Goal: Check status: Check status

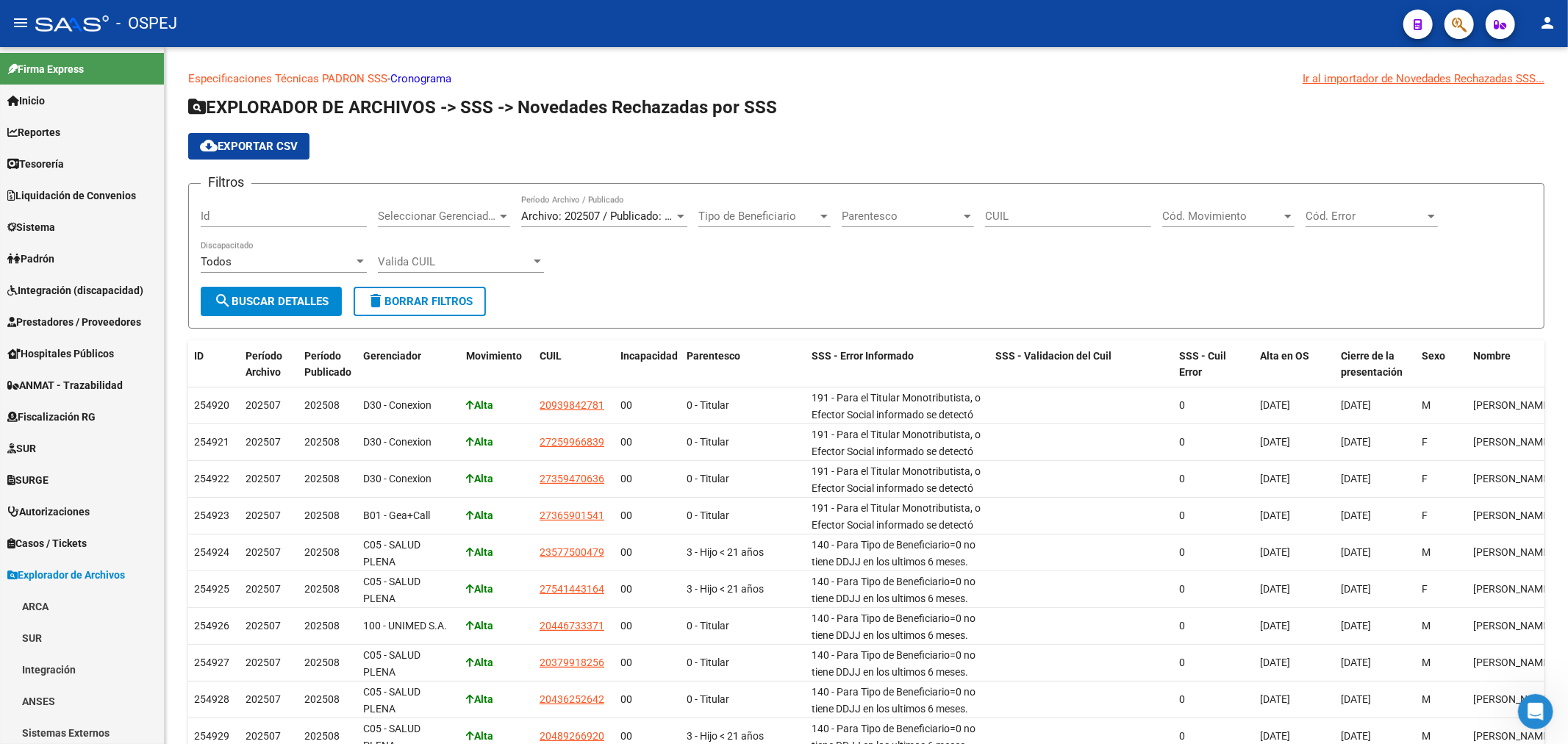
scroll to position [671, 0]
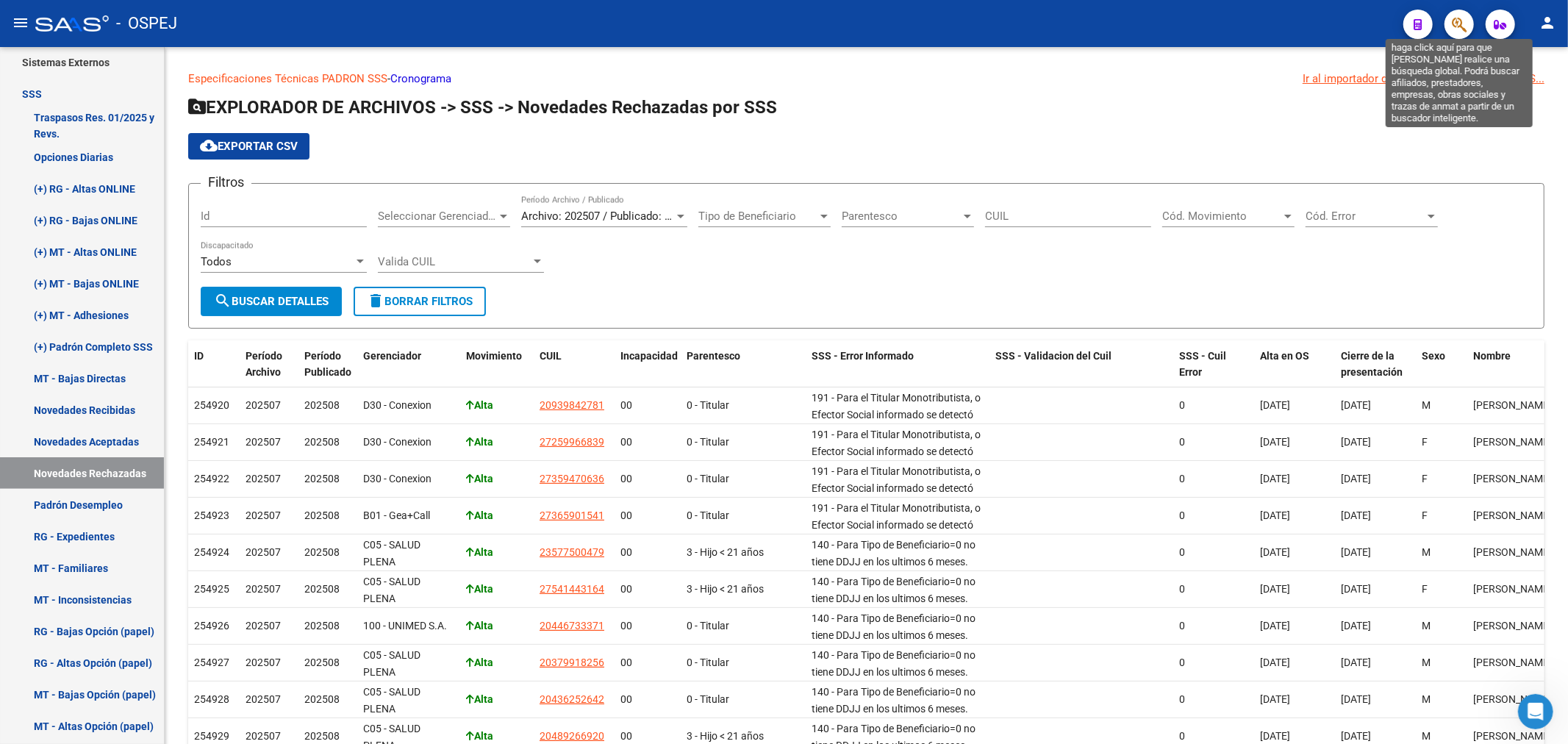
click at [1461, 26] on icon "button" at bounding box center [1459, 24] width 15 height 17
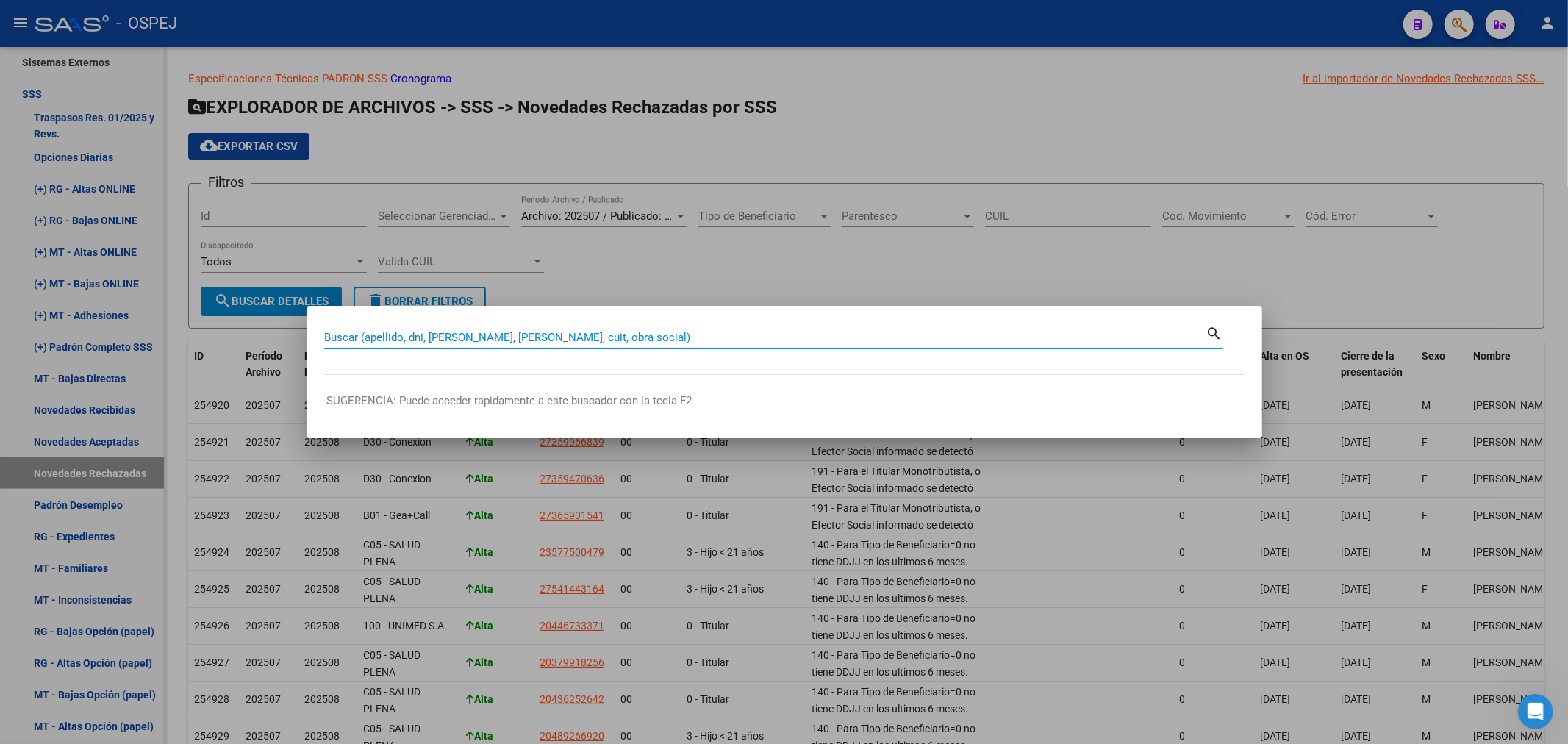
paste input "20586519329"
type input "20586519329"
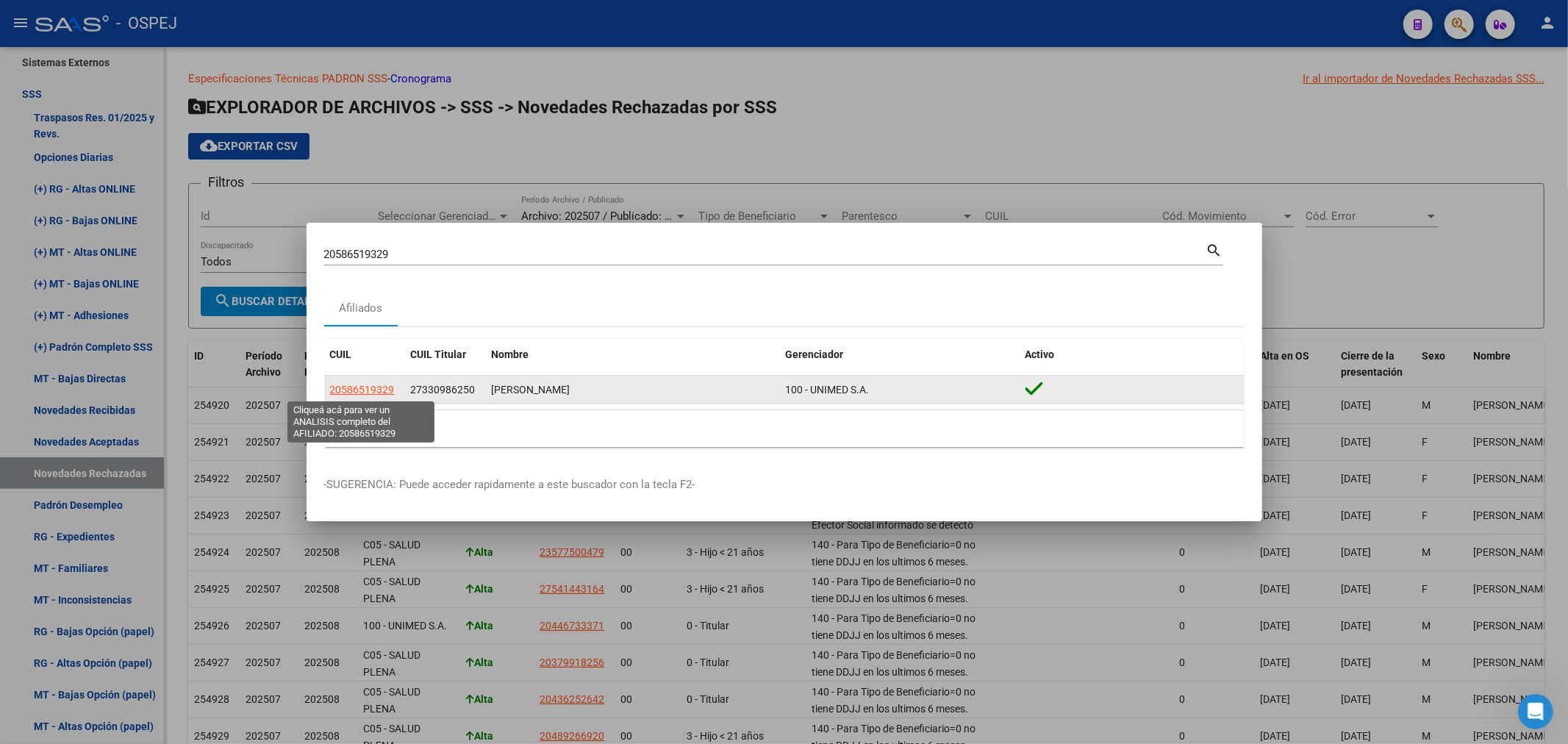
click at [376, 391] on span "20586519329" at bounding box center [362, 389] width 65 height 11
type textarea "20586519329"
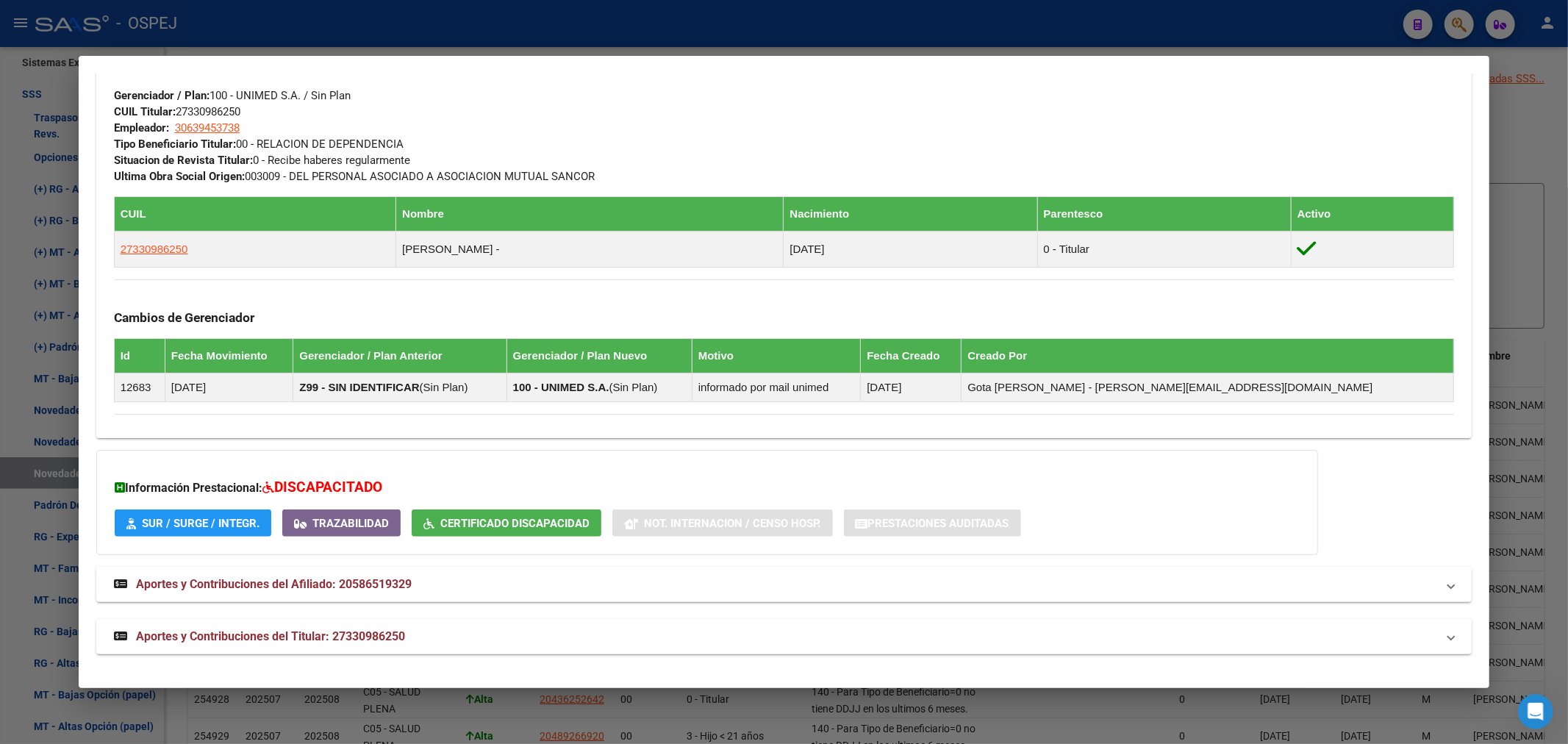
scroll to position [228, 0]
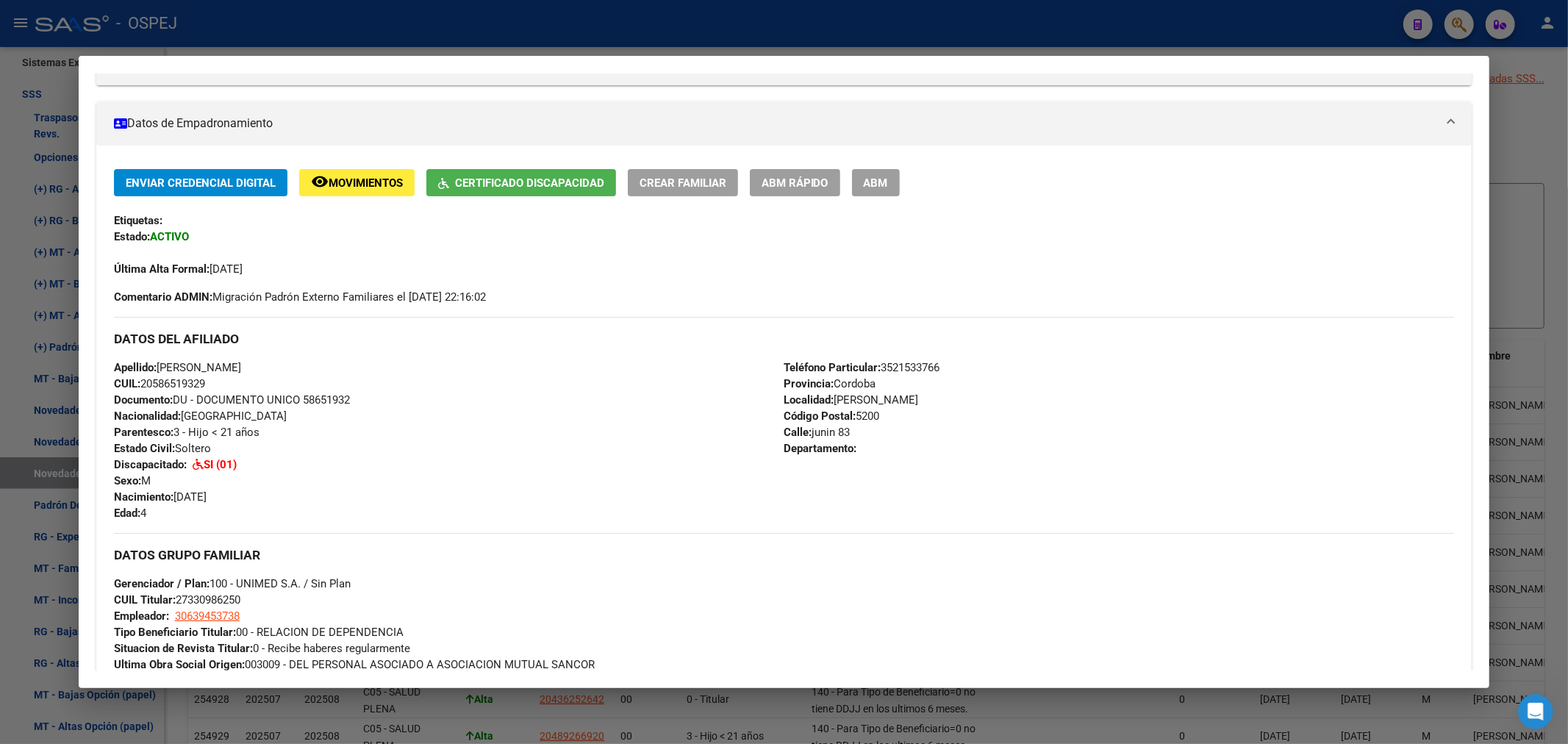
click at [430, 27] on div at bounding box center [784, 372] width 1568 height 744
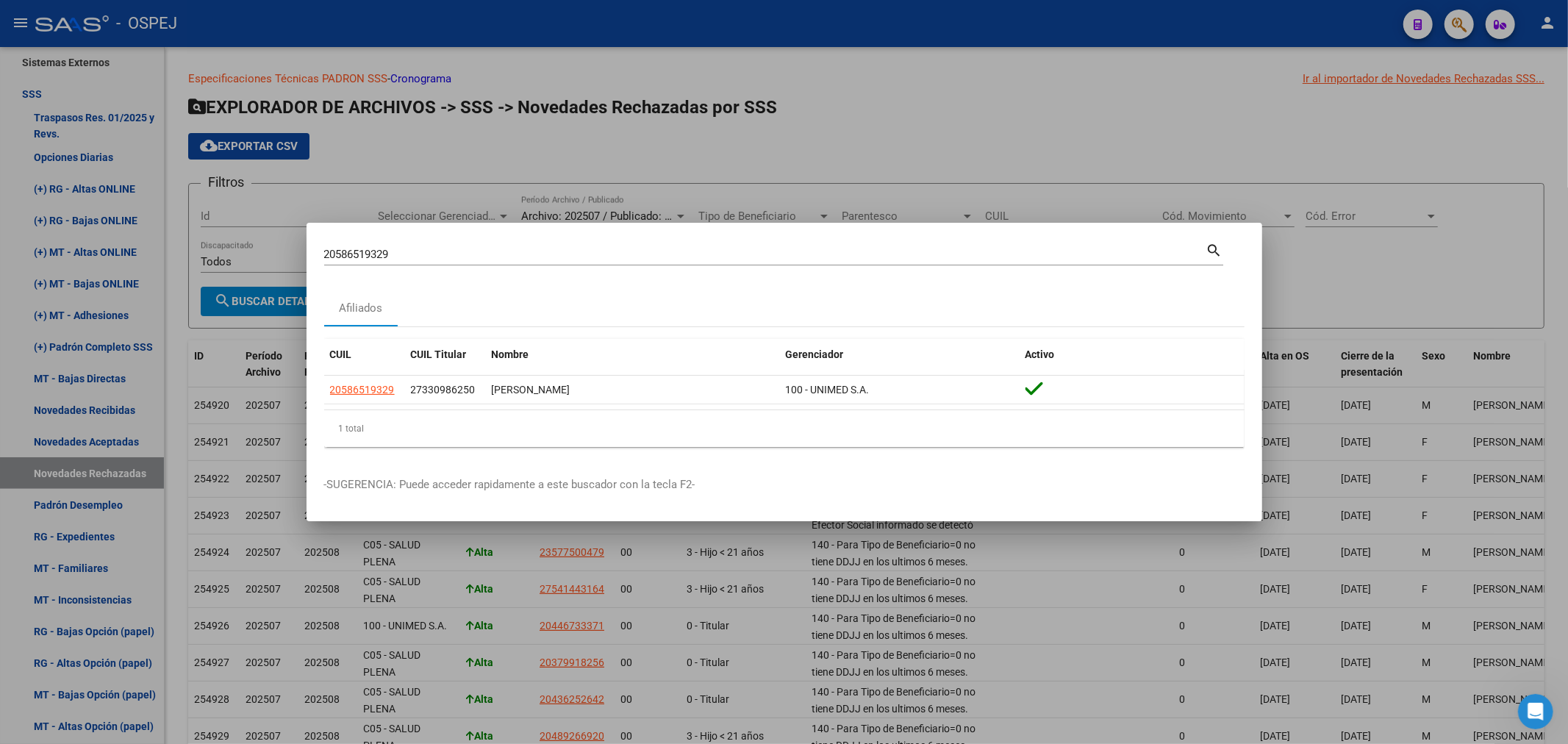
click at [431, 184] on div at bounding box center [784, 372] width 1568 height 744
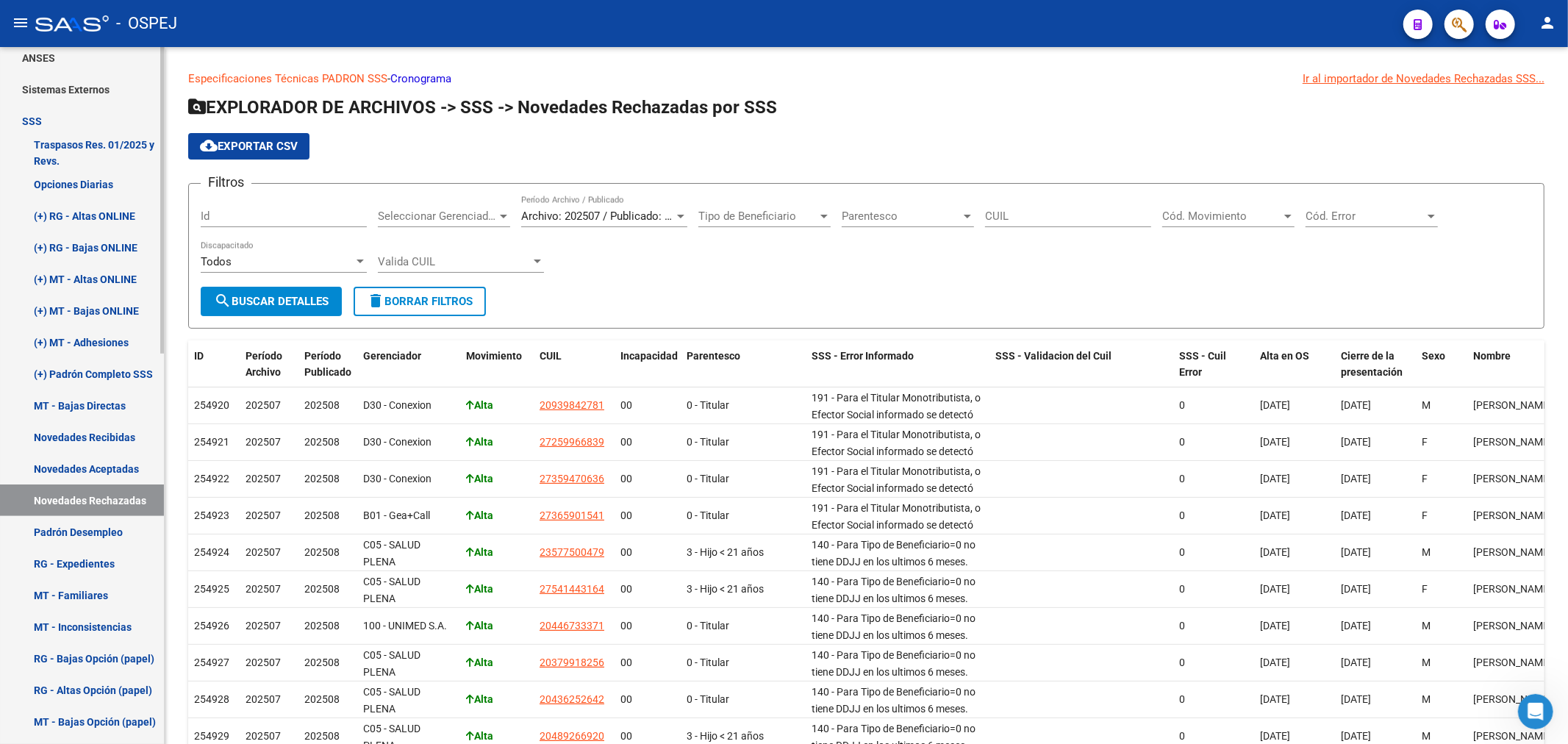
scroll to position [562, 0]
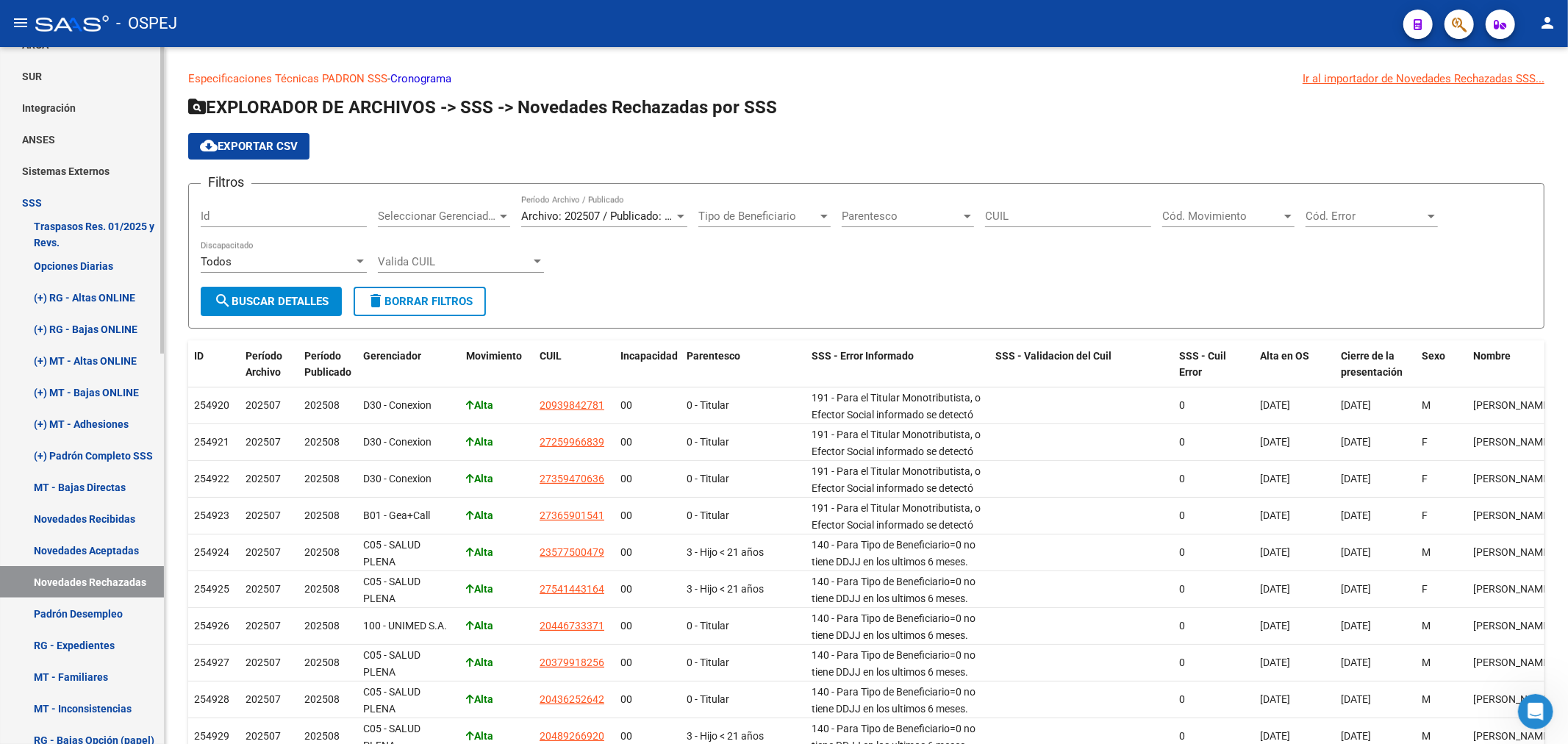
click at [57, 193] on link "SSS" at bounding box center [82, 202] width 163 height 32
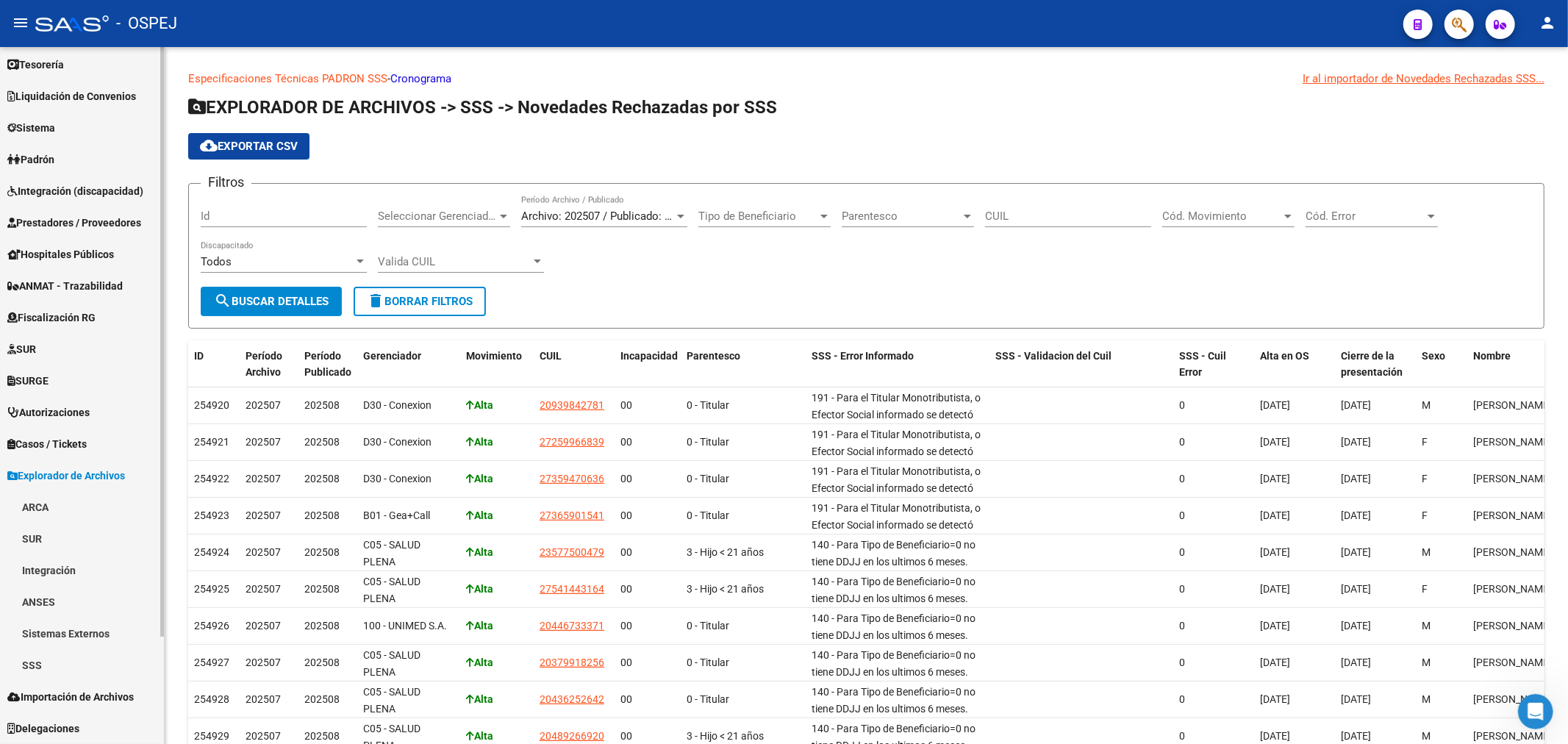
scroll to position [98, 0]
click at [93, 191] on span "Integración (discapacidad)" at bounding box center [75, 192] width 136 height 16
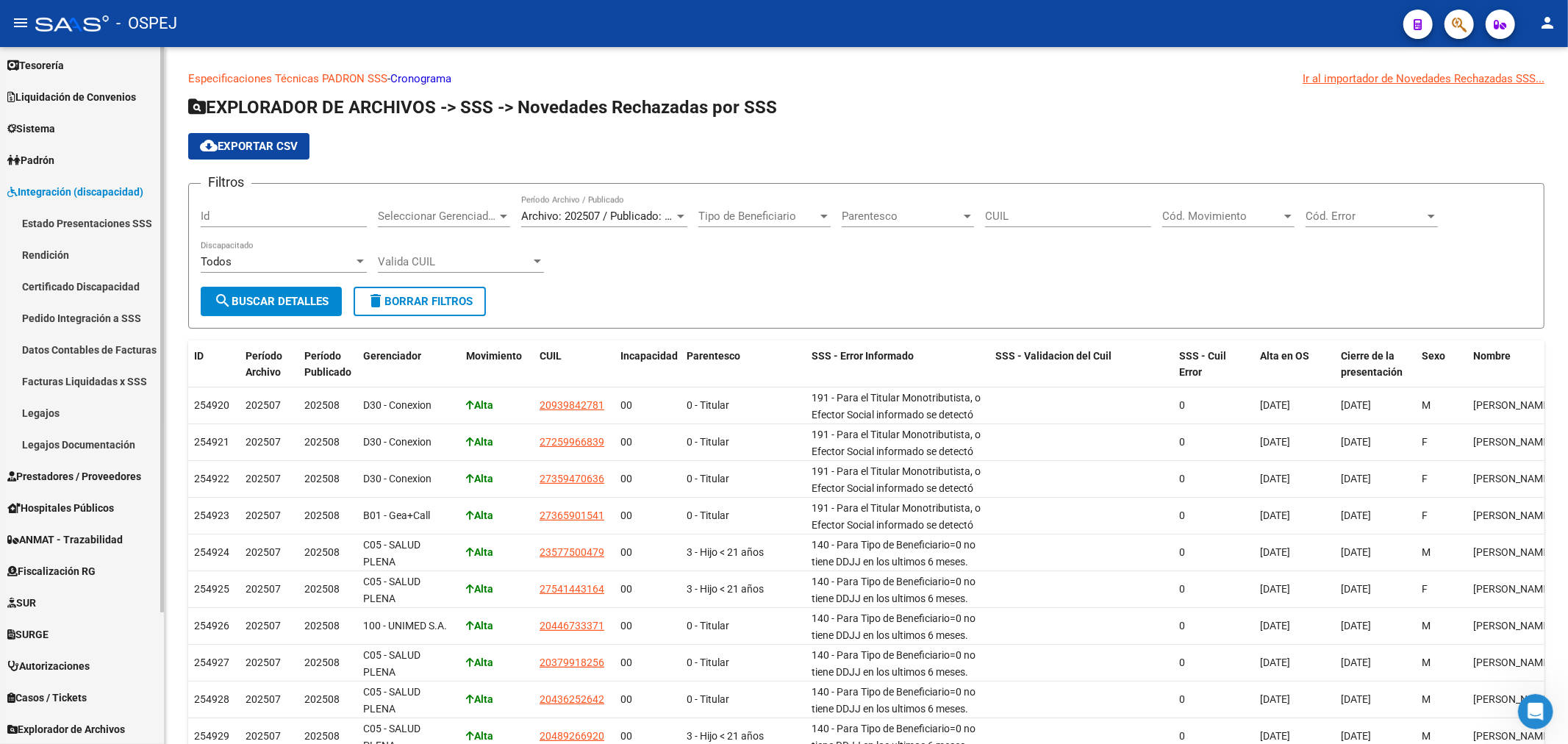
click at [69, 429] on link "Legajos Documentación" at bounding box center [82, 445] width 163 height 32
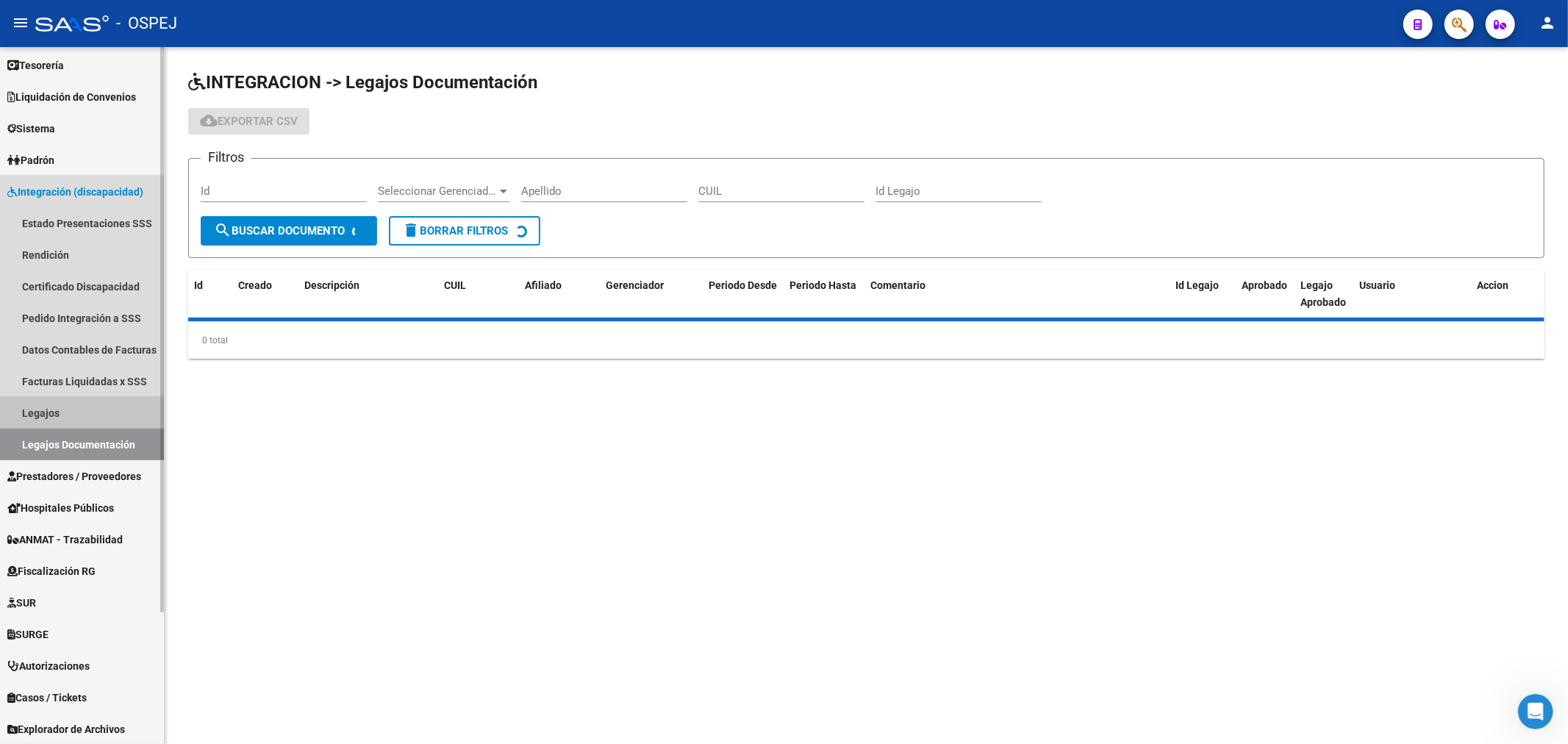
click at [77, 412] on link "Legajos" at bounding box center [82, 413] width 163 height 32
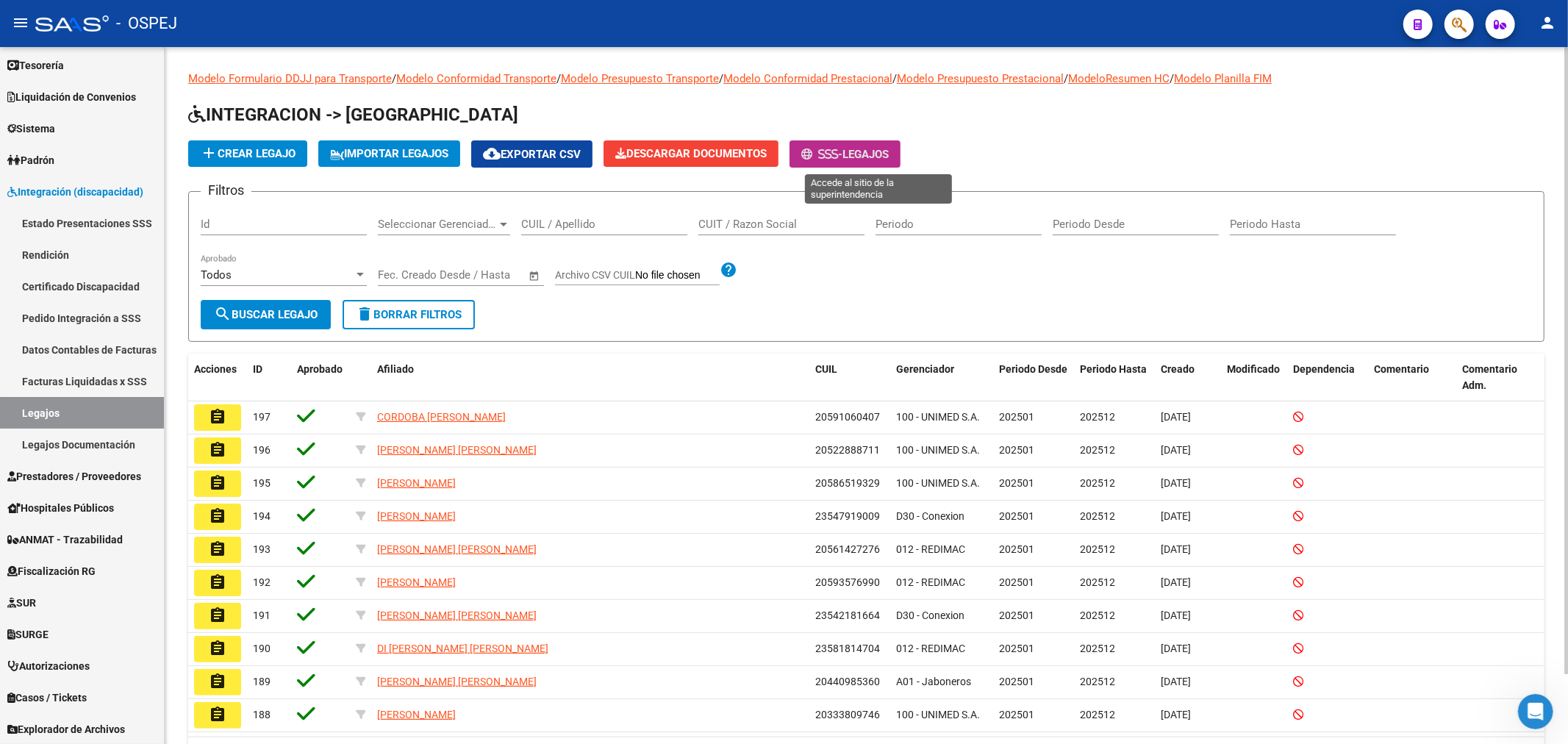
click at [900, 144] on button "- Legajos" at bounding box center [845, 154] width 111 height 27
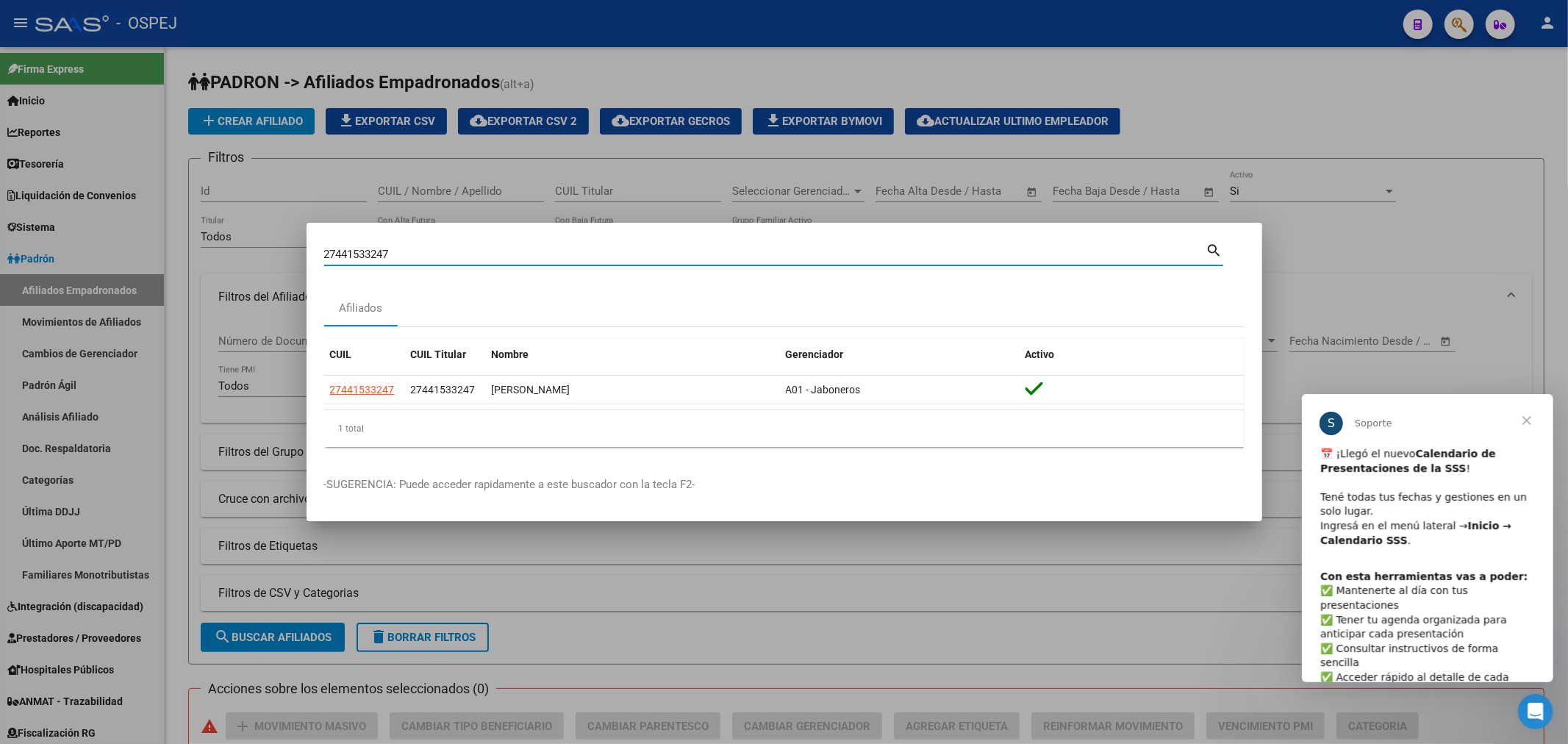
scroll to position [8, 0]
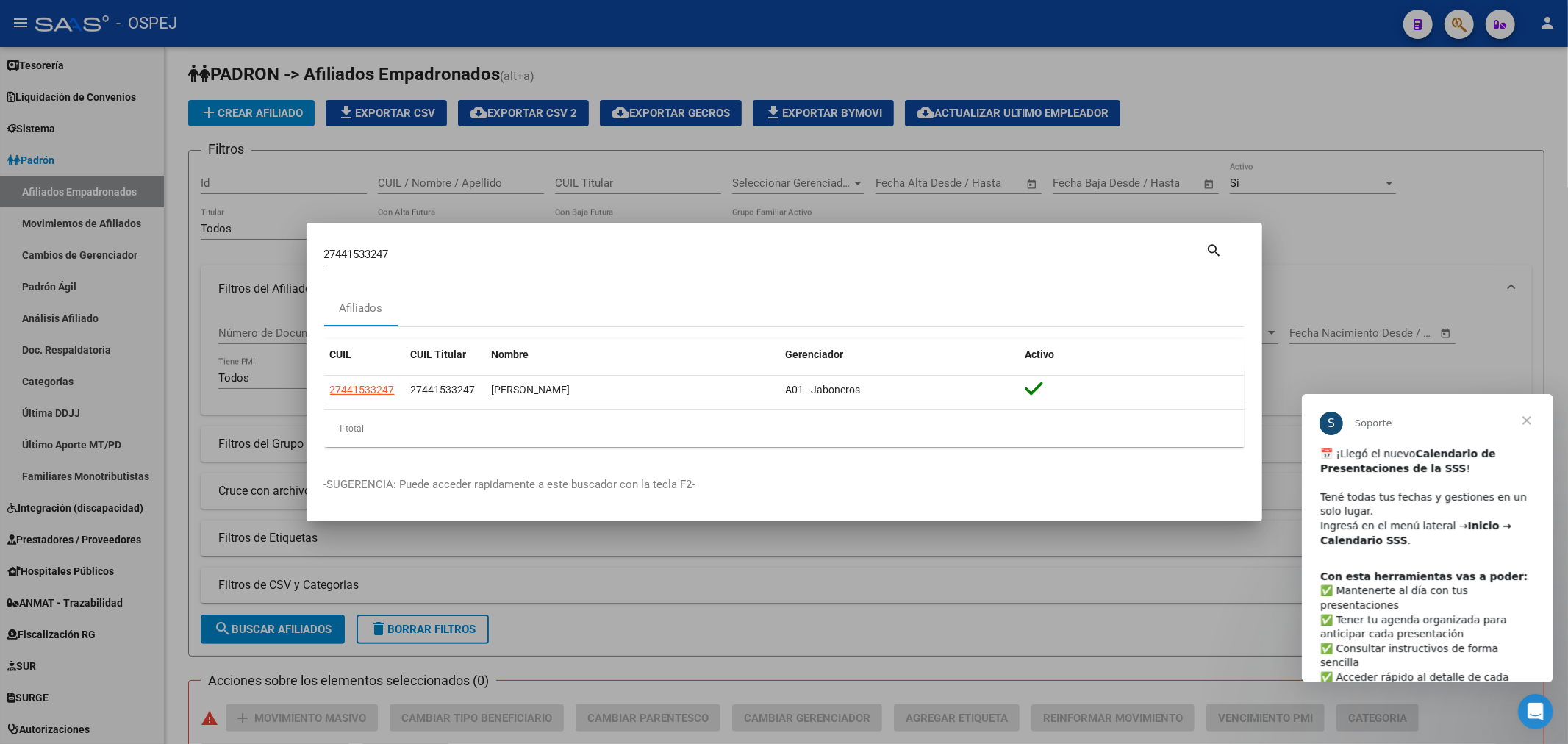
click at [411, 193] on div at bounding box center [784, 372] width 1568 height 744
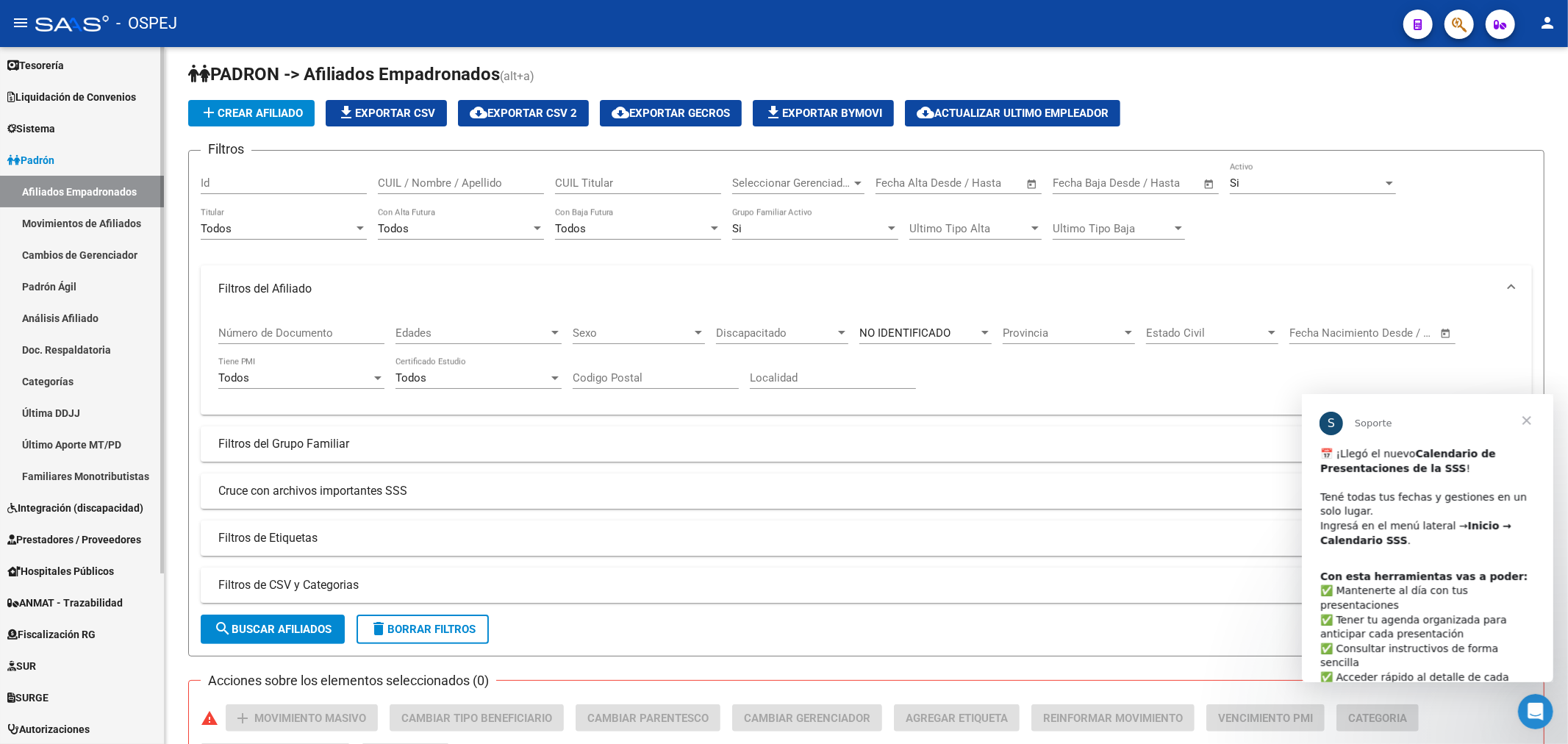
click at [87, 224] on link "Movimientos de Afiliados" at bounding box center [82, 223] width 163 height 32
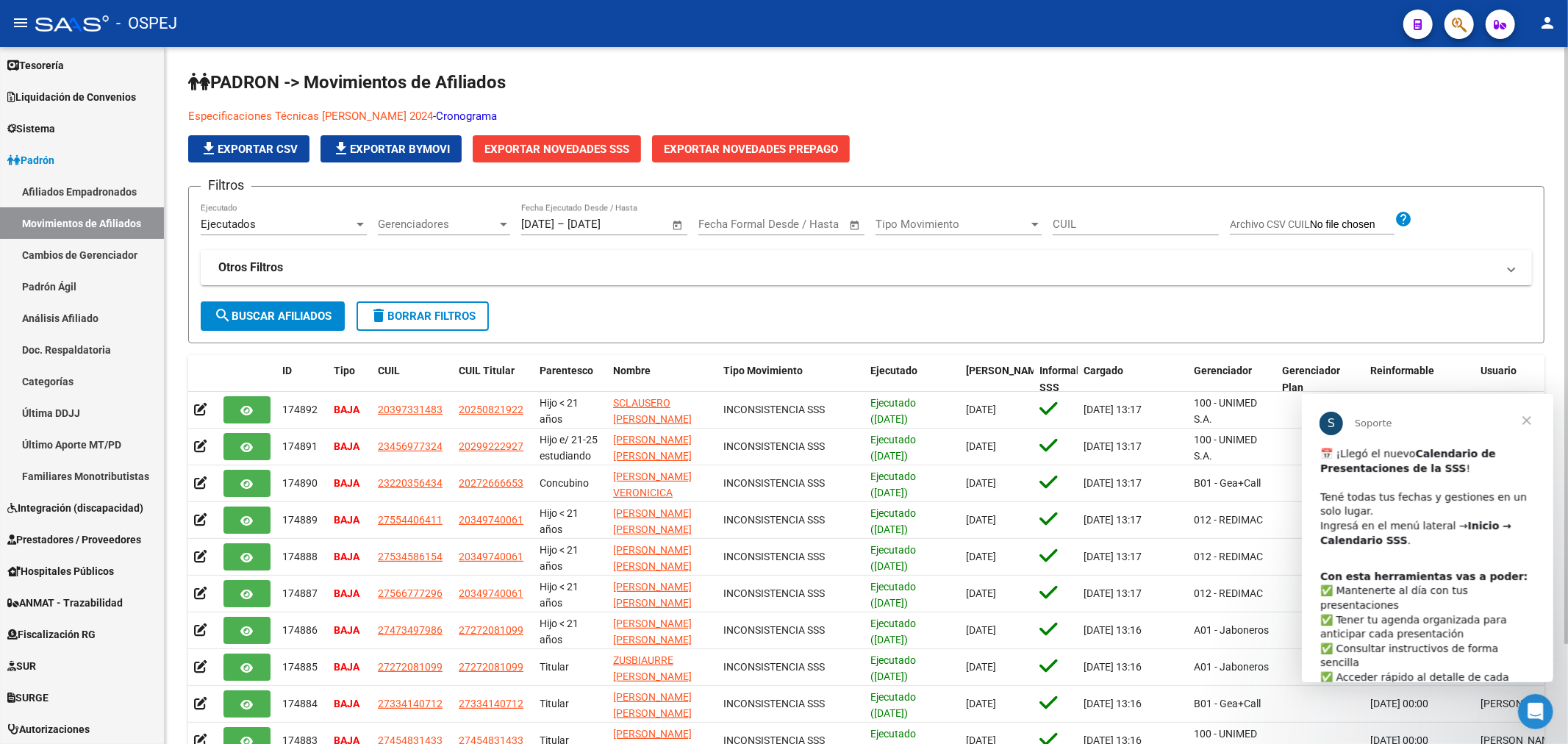
click at [1161, 219] on input "CUIL" at bounding box center [1135, 224] width 166 height 13
paste input "20586519329"
type input "20586519329"
click at [298, 321] on span "search Buscar Afiliados" at bounding box center [272, 316] width 118 height 13
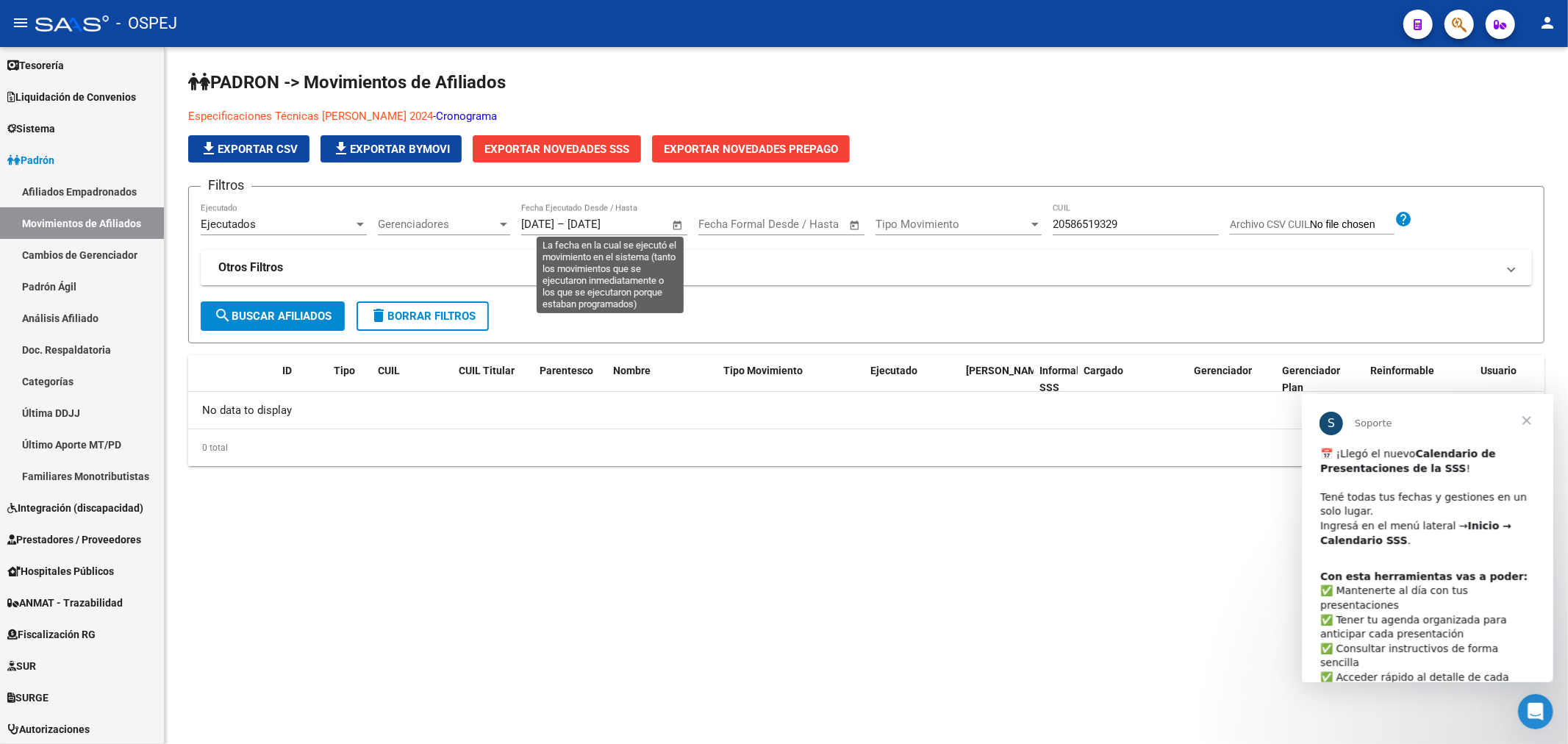
click at [630, 228] on input "[DATE]" at bounding box center [603, 224] width 71 height 13
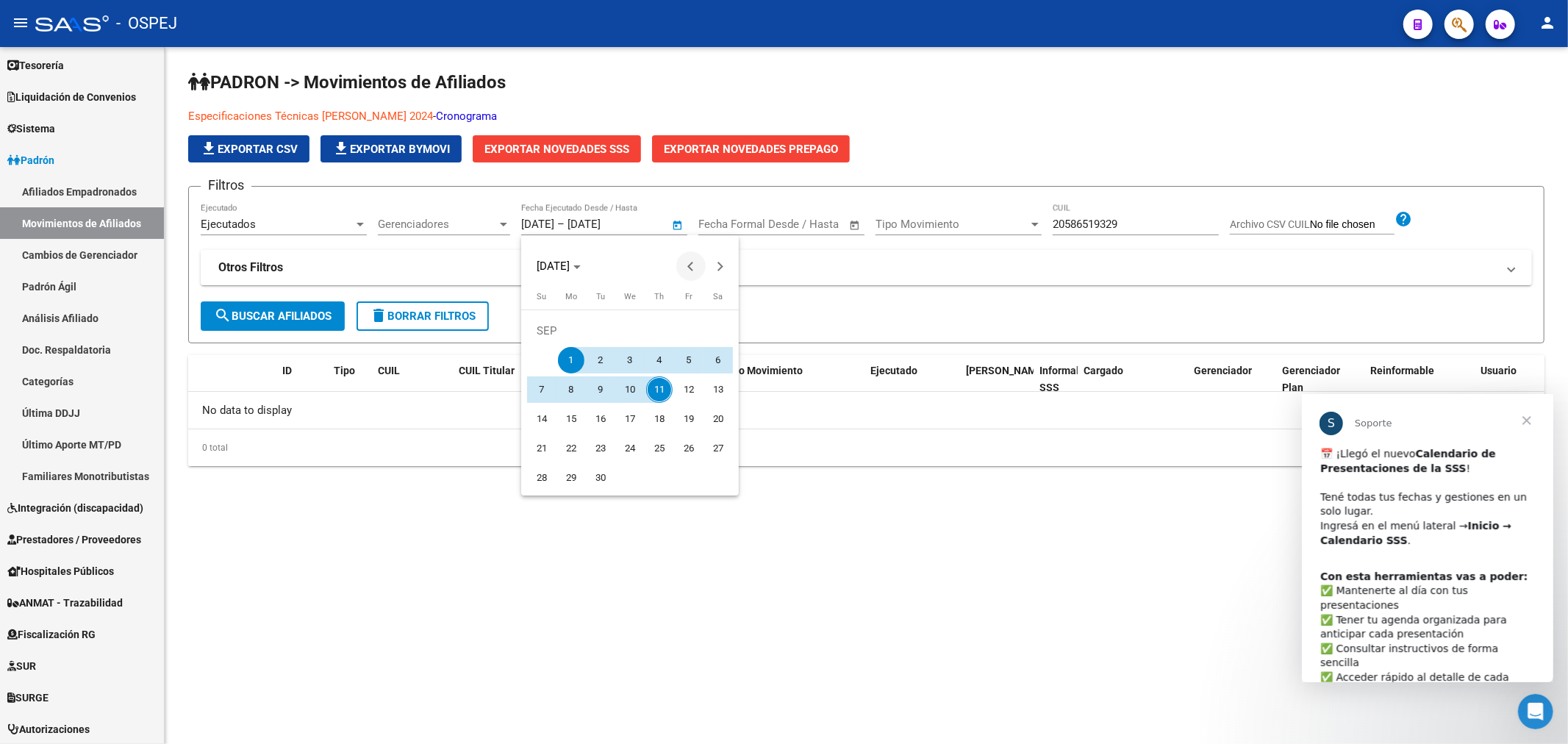
click at [684, 266] on span "Previous month" at bounding box center [690, 266] width 29 height 29
click at [608, 357] on span "1" at bounding box center [600, 361] width 26 height 26
type input "[DATE]"
click at [722, 266] on button "Next month" at bounding box center [720, 266] width 29 height 29
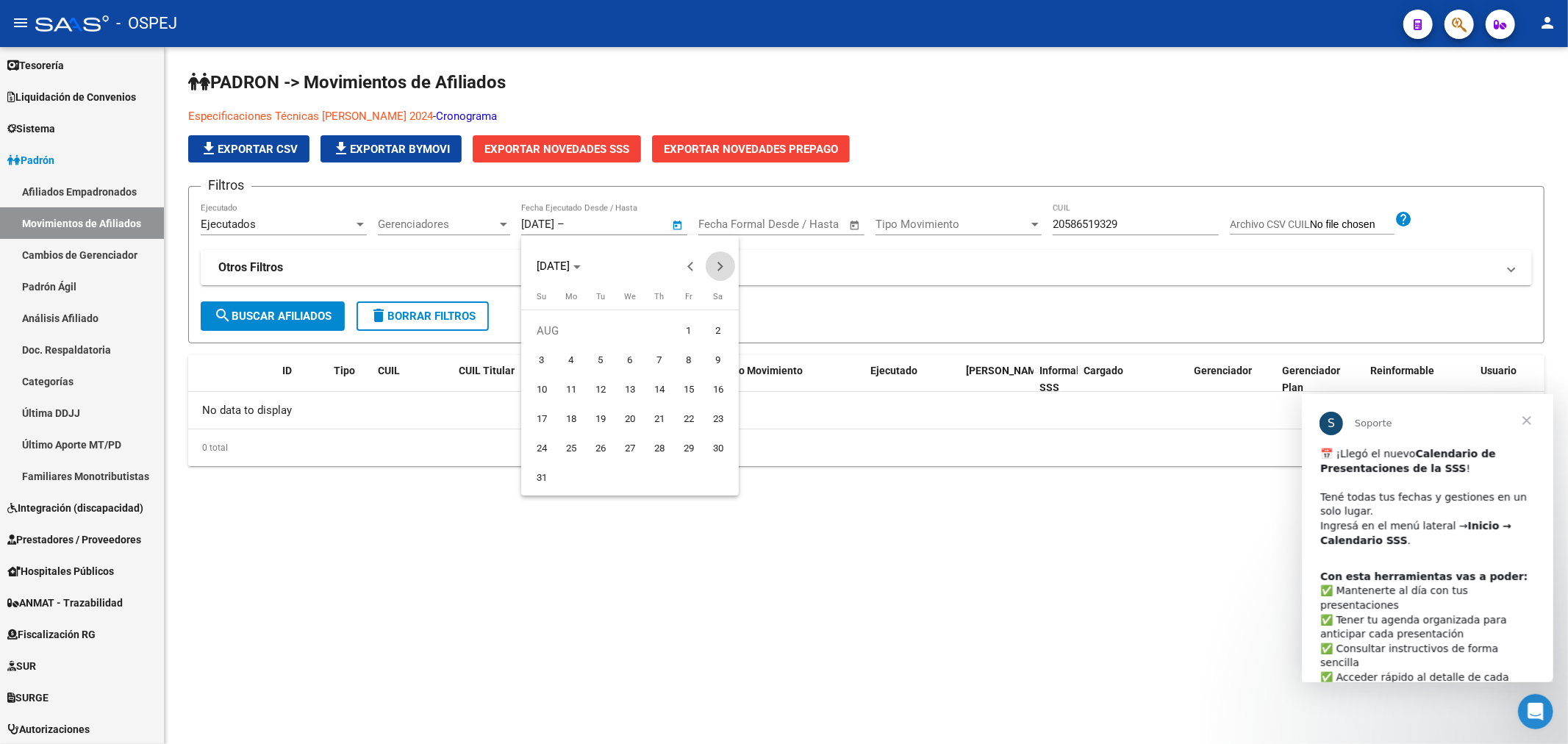
click at [722, 266] on button "Next month" at bounding box center [720, 266] width 29 height 29
drag, startPoint x: 660, startPoint y: 400, endPoint x: 642, endPoint y: 401, distance: 18.0
click at [650, 401] on button "11" at bounding box center [658, 389] width 29 height 29
click at [330, 314] on div at bounding box center [784, 372] width 1568 height 744
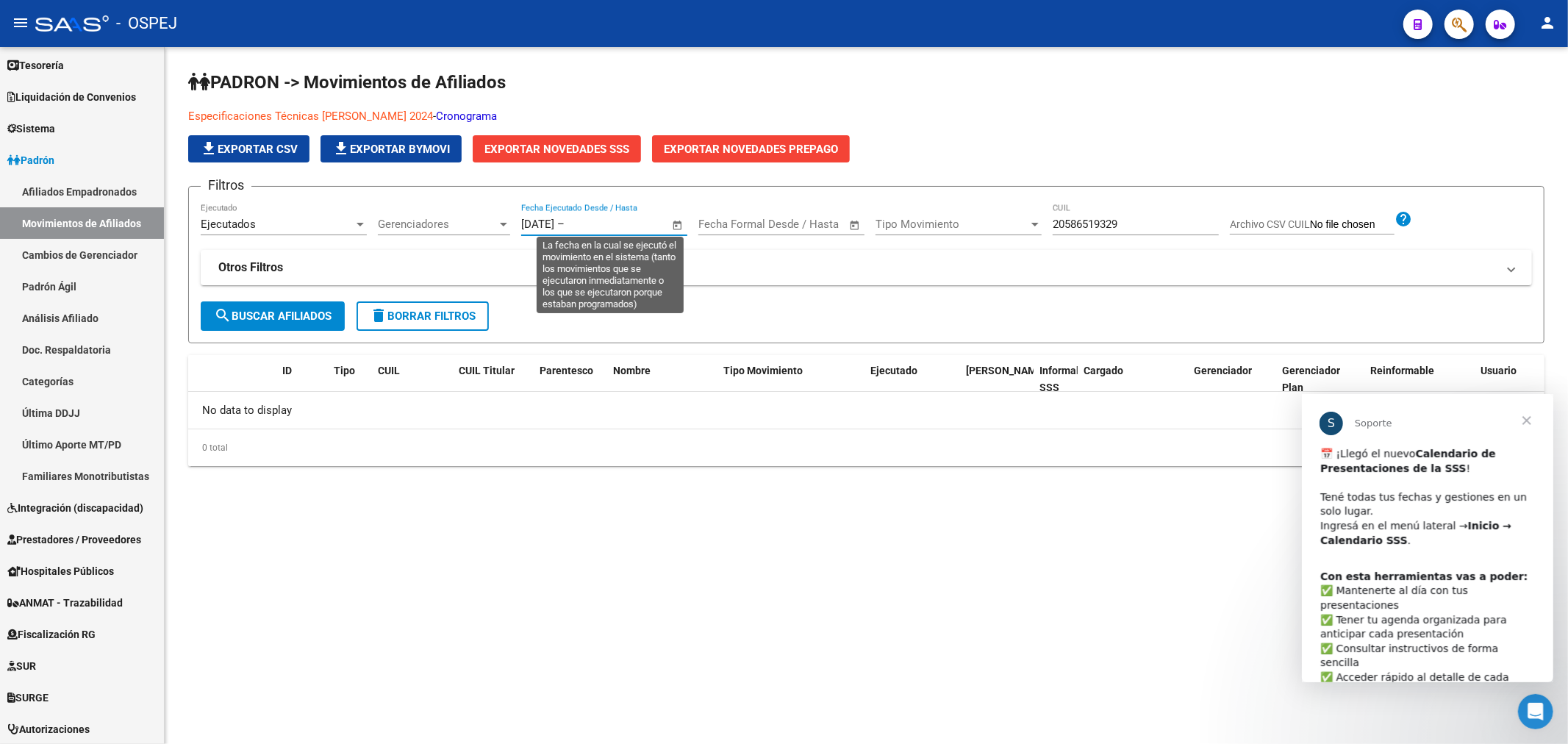
click at [639, 227] on input "text" at bounding box center [603, 224] width 71 height 13
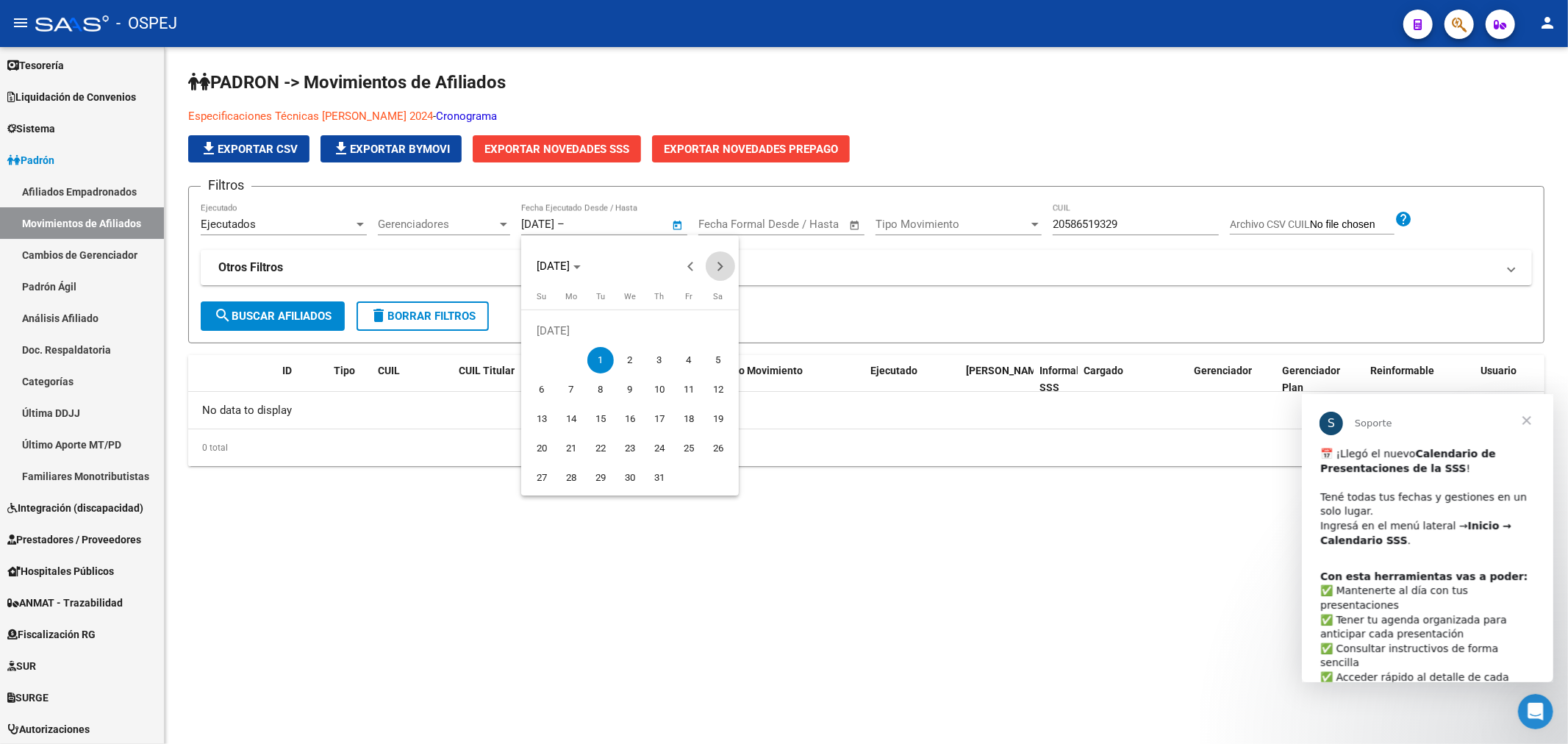
click at [731, 260] on span "Next month" at bounding box center [720, 266] width 29 height 29
click at [657, 390] on span "11" at bounding box center [659, 390] width 26 height 26
type input "[DATE]"
click at [272, 303] on button "search Buscar Afiliados" at bounding box center [272, 316] width 144 height 29
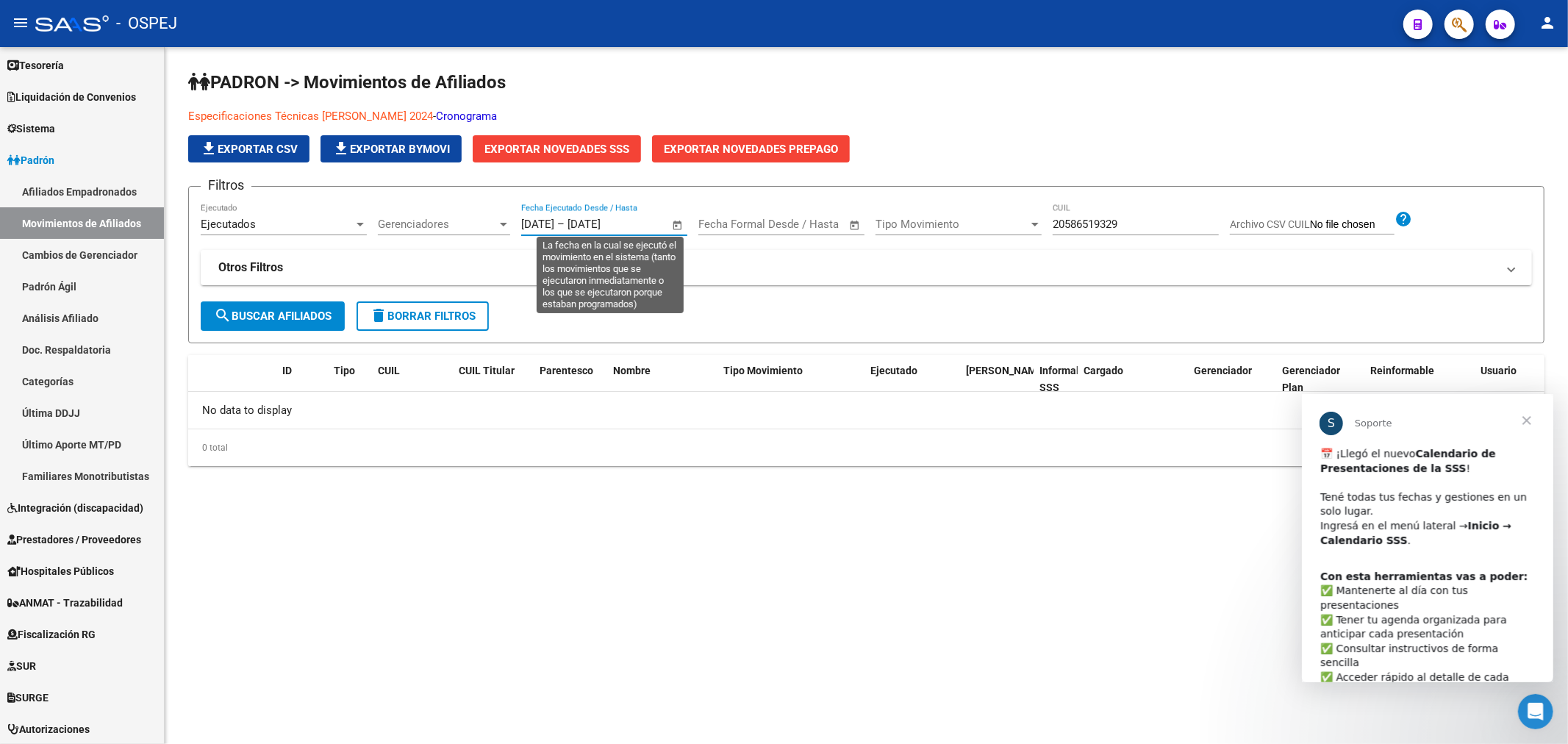
click at [633, 218] on input "[DATE]" at bounding box center [603, 224] width 71 height 13
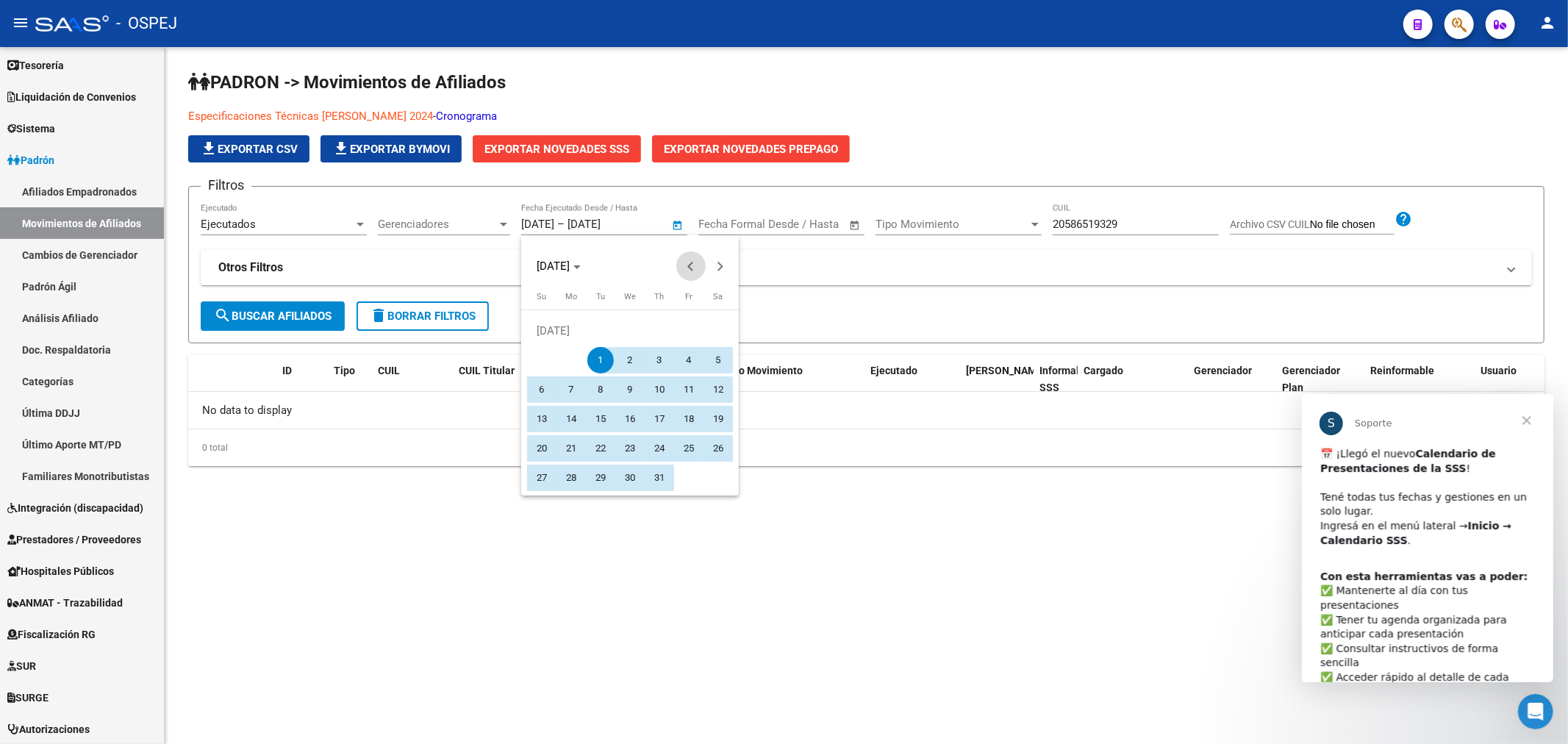
click at [693, 273] on span "Previous month" at bounding box center [690, 266] width 29 height 29
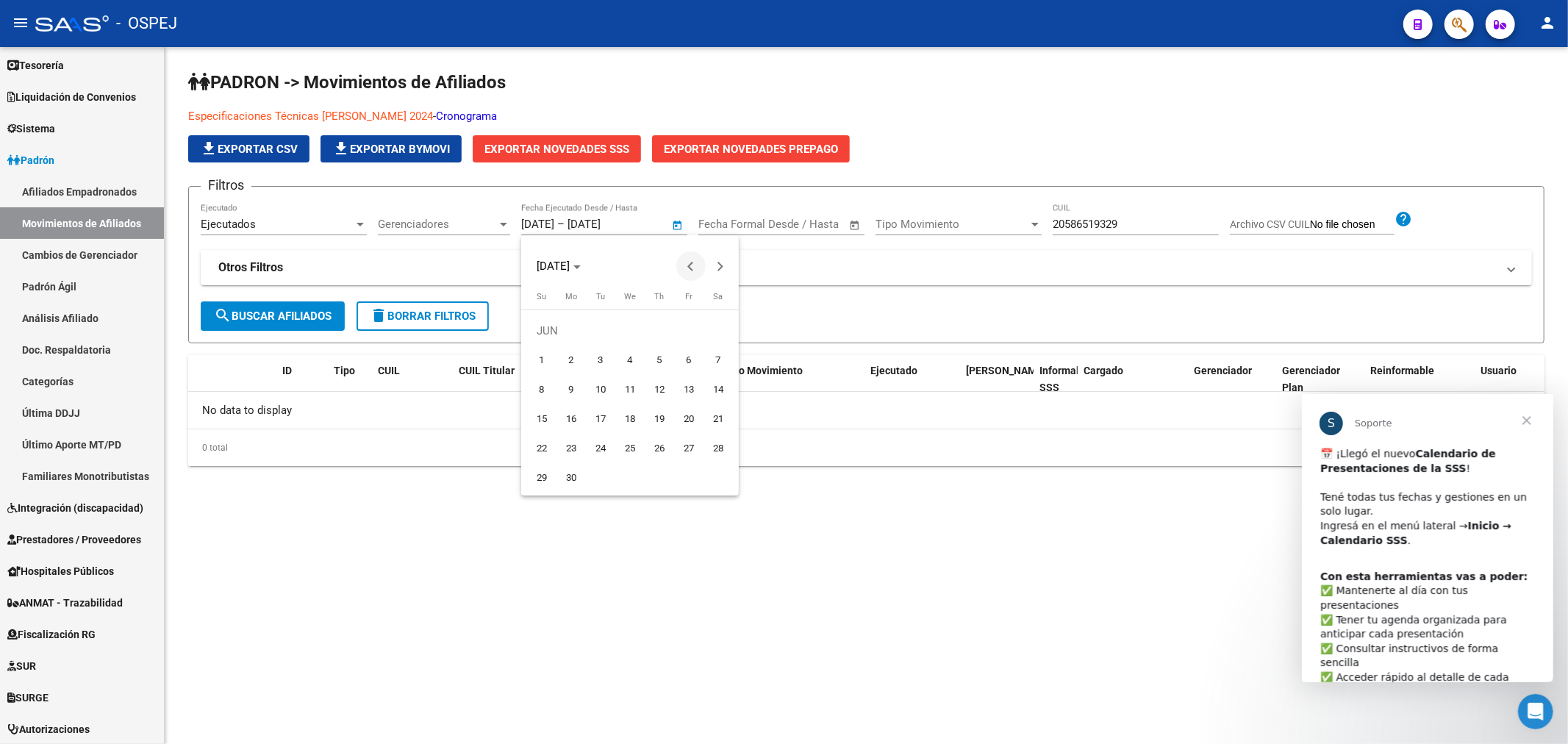
click at [693, 273] on span "Previous month" at bounding box center [690, 266] width 29 height 29
click at [686, 266] on span "Previous month" at bounding box center [690, 266] width 29 height 29
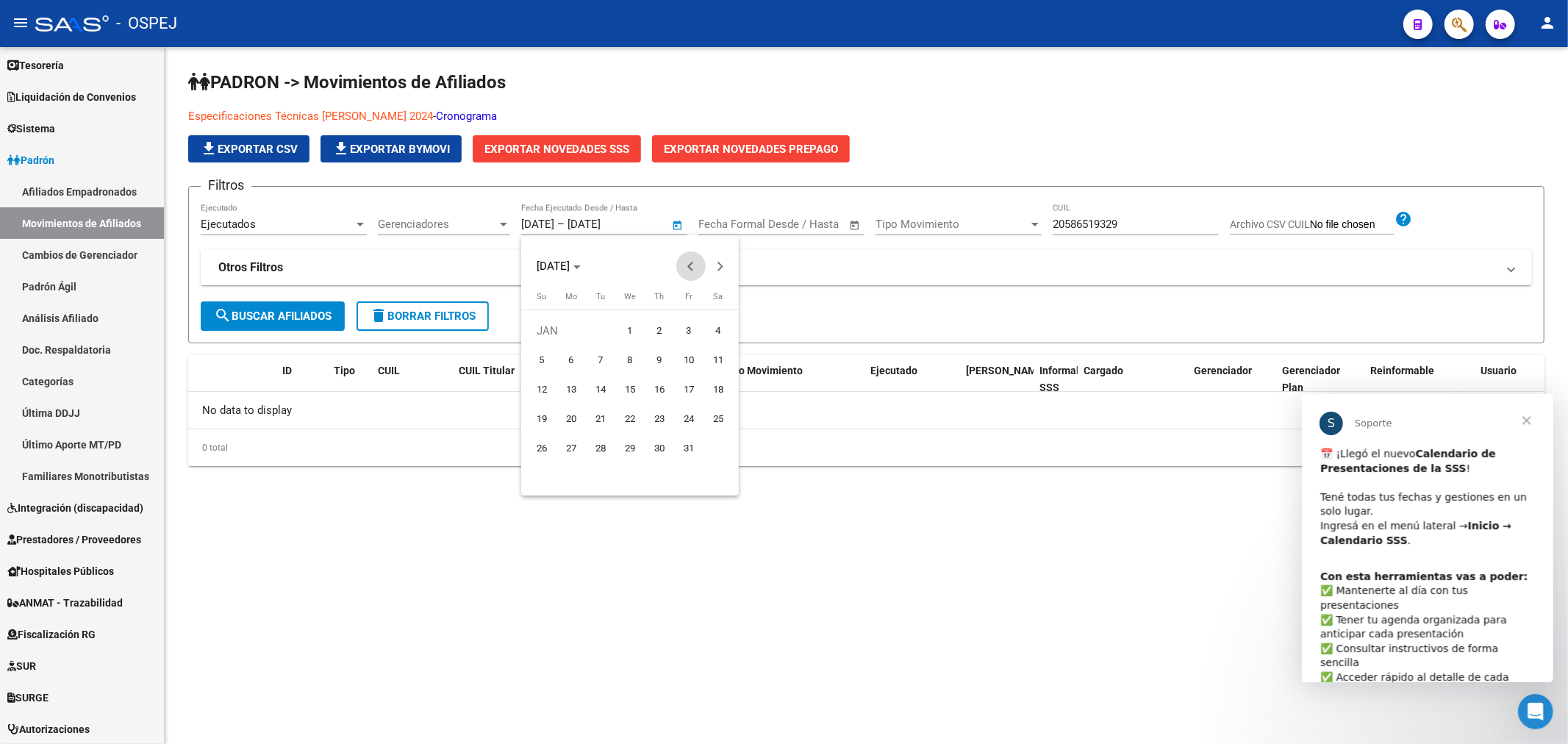
click at [686, 266] on span "Previous month" at bounding box center [690, 266] width 29 height 29
click at [591, 362] on span "1" at bounding box center [600, 361] width 26 height 26
type input "[DATE]"
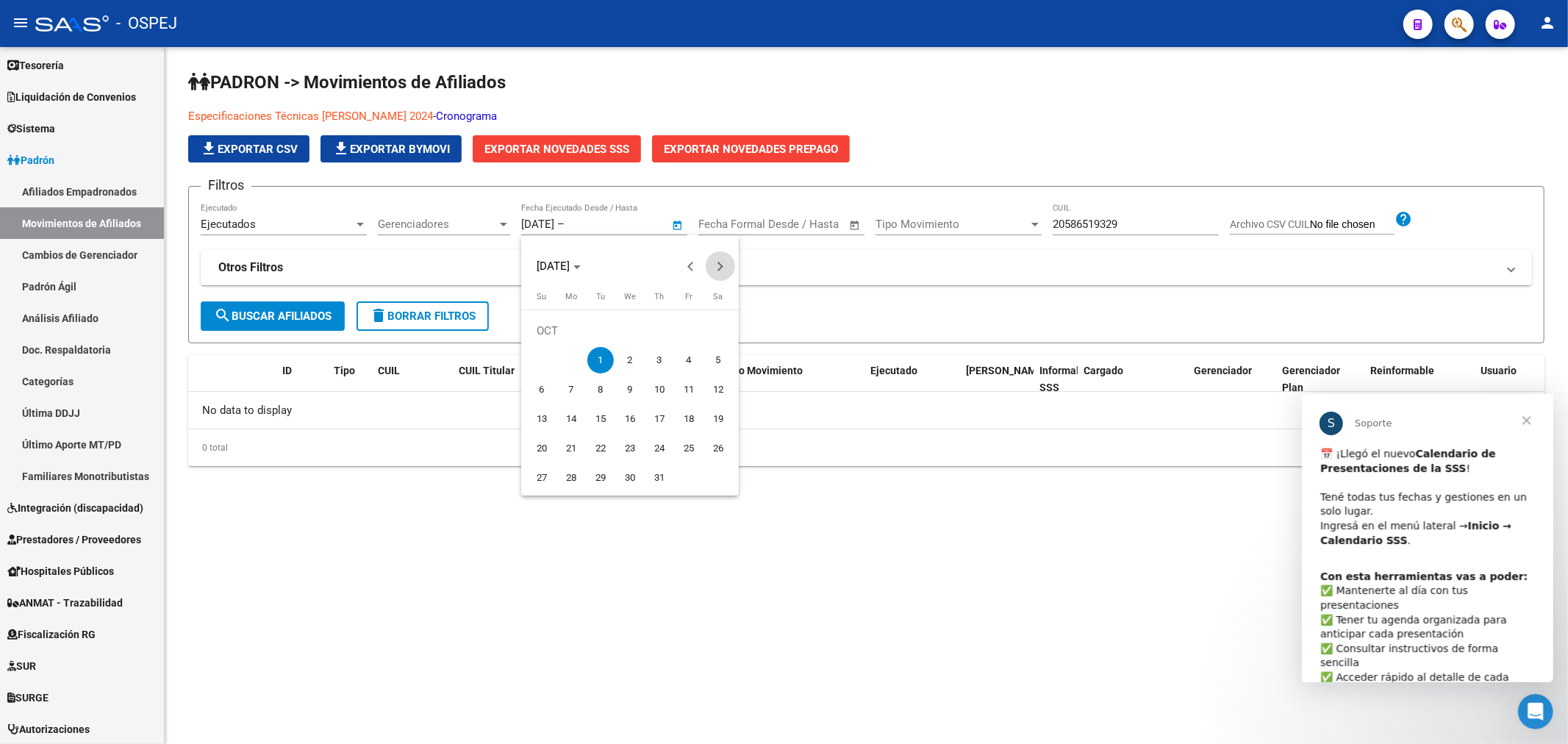
click at [728, 269] on span "Next month" at bounding box center [720, 266] width 29 height 29
click at [718, 262] on button "Next month" at bounding box center [720, 266] width 29 height 29
click at [725, 263] on span "Next month" at bounding box center [720, 266] width 29 height 29
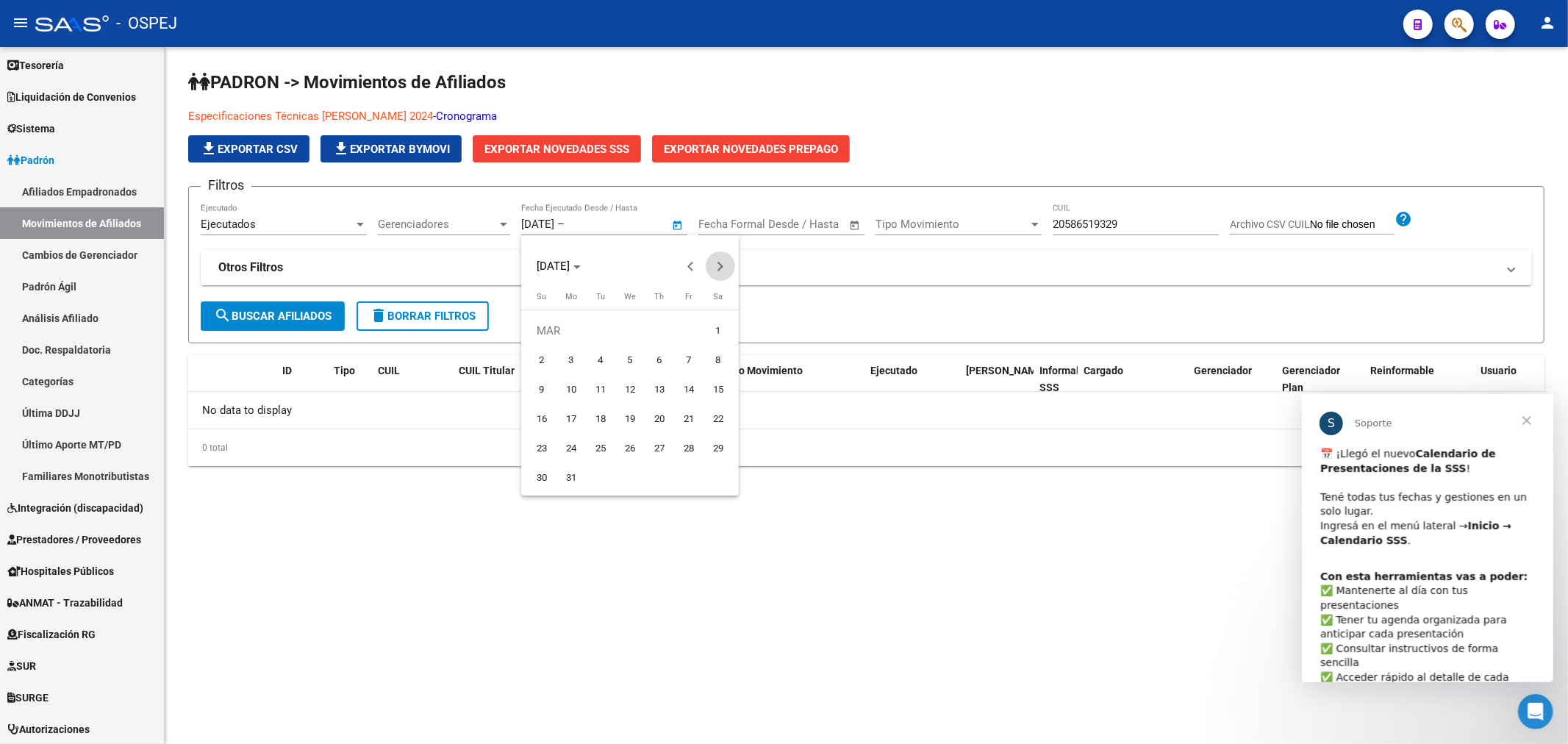
click at [725, 263] on span "Next month" at bounding box center [720, 266] width 29 height 29
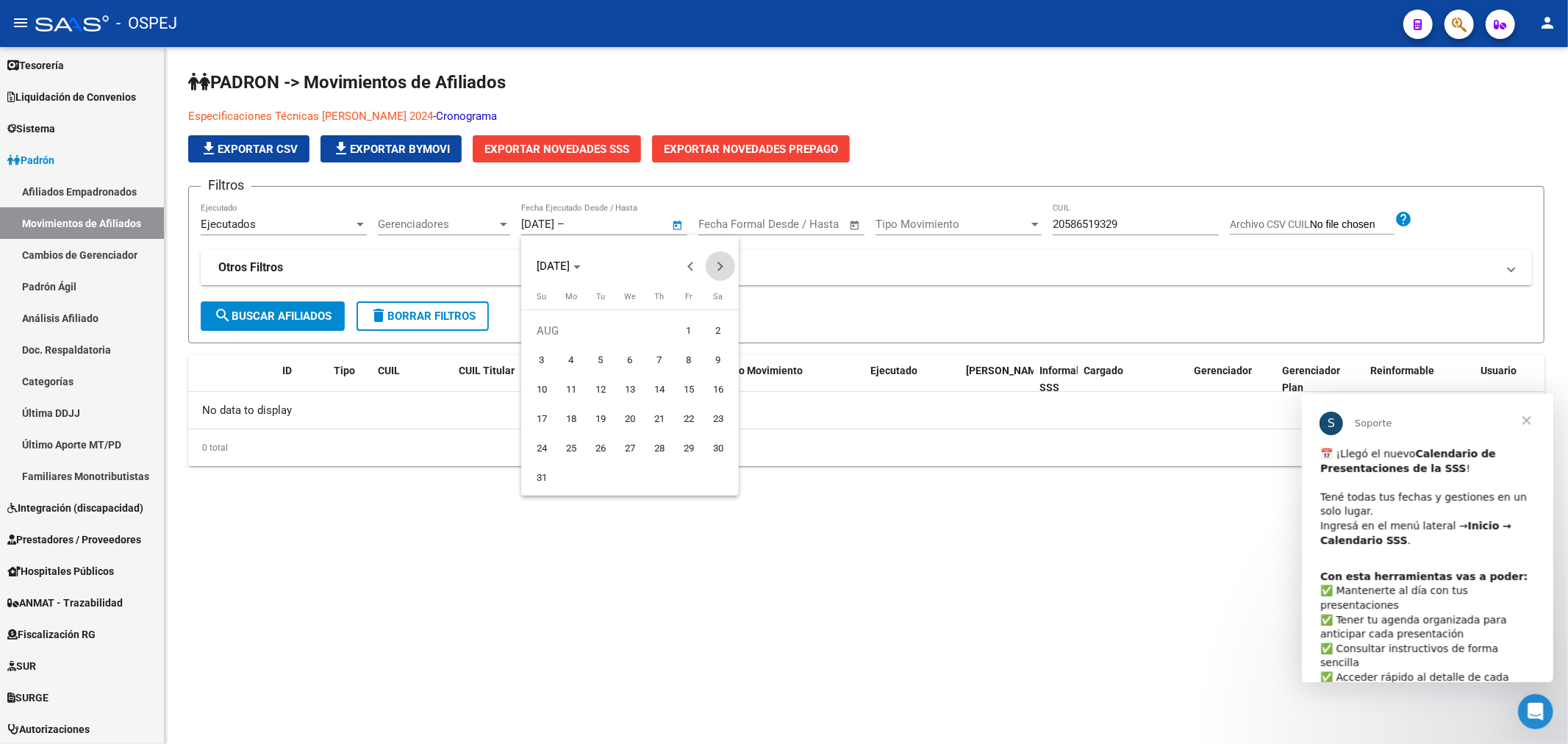
click at [725, 263] on span "Next month" at bounding box center [720, 266] width 29 height 29
click at [724, 263] on span "Next month" at bounding box center [720, 266] width 29 height 29
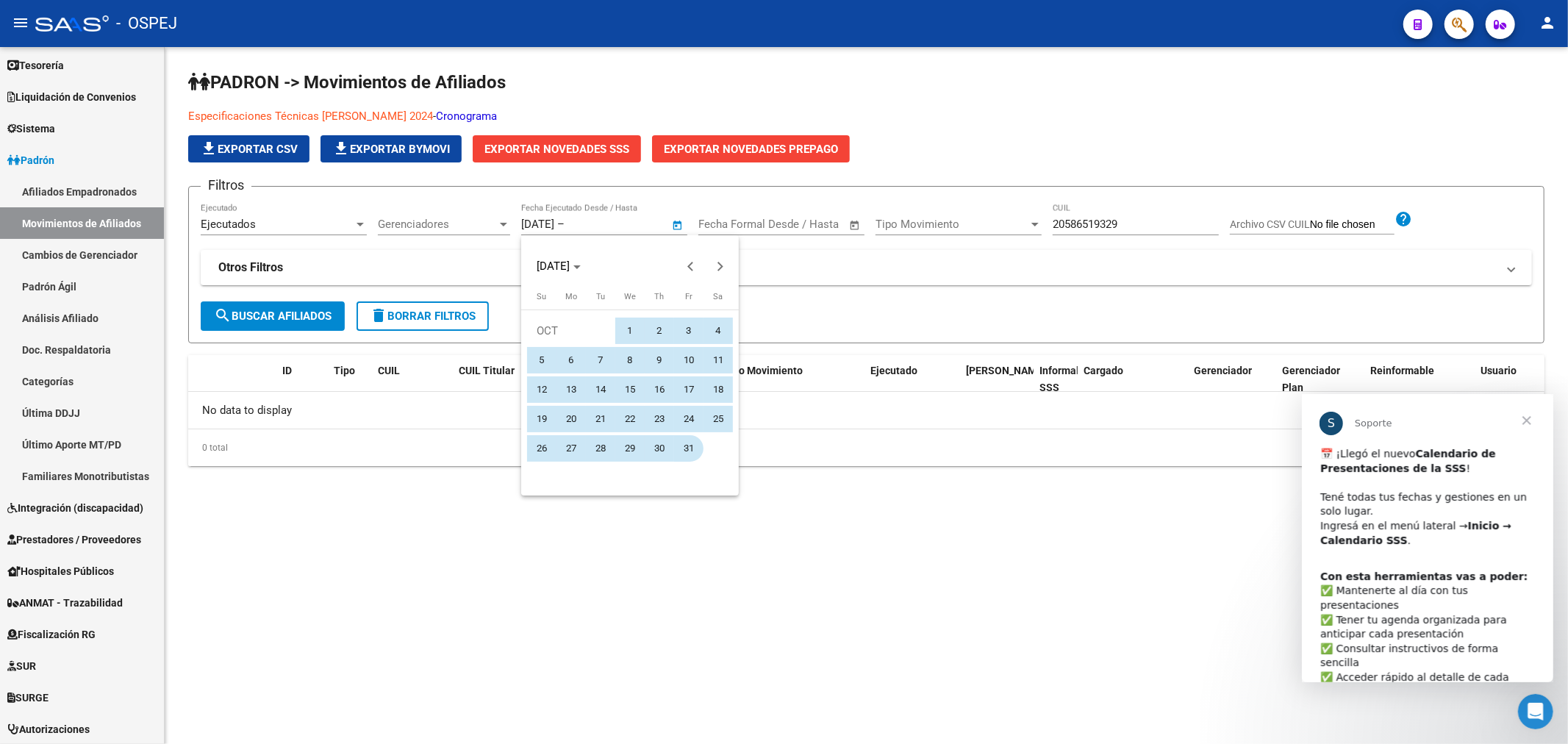
click at [695, 451] on span "31" at bounding box center [688, 449] width 26 height 26
type input "[DATE]"
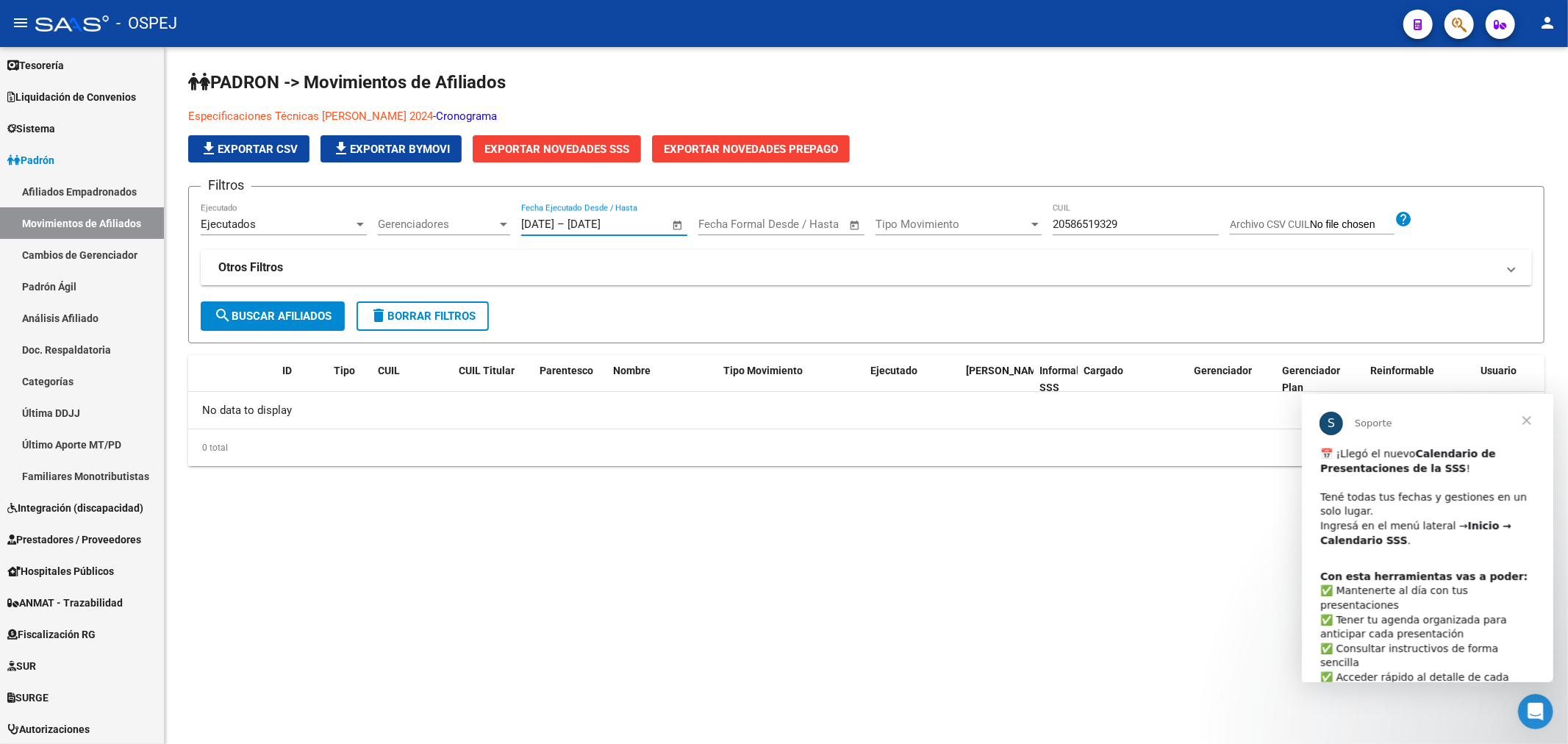
click at [303, 327] on button "search Buscar Afiliados" at bounding box center [272, 316] width 144 height 29
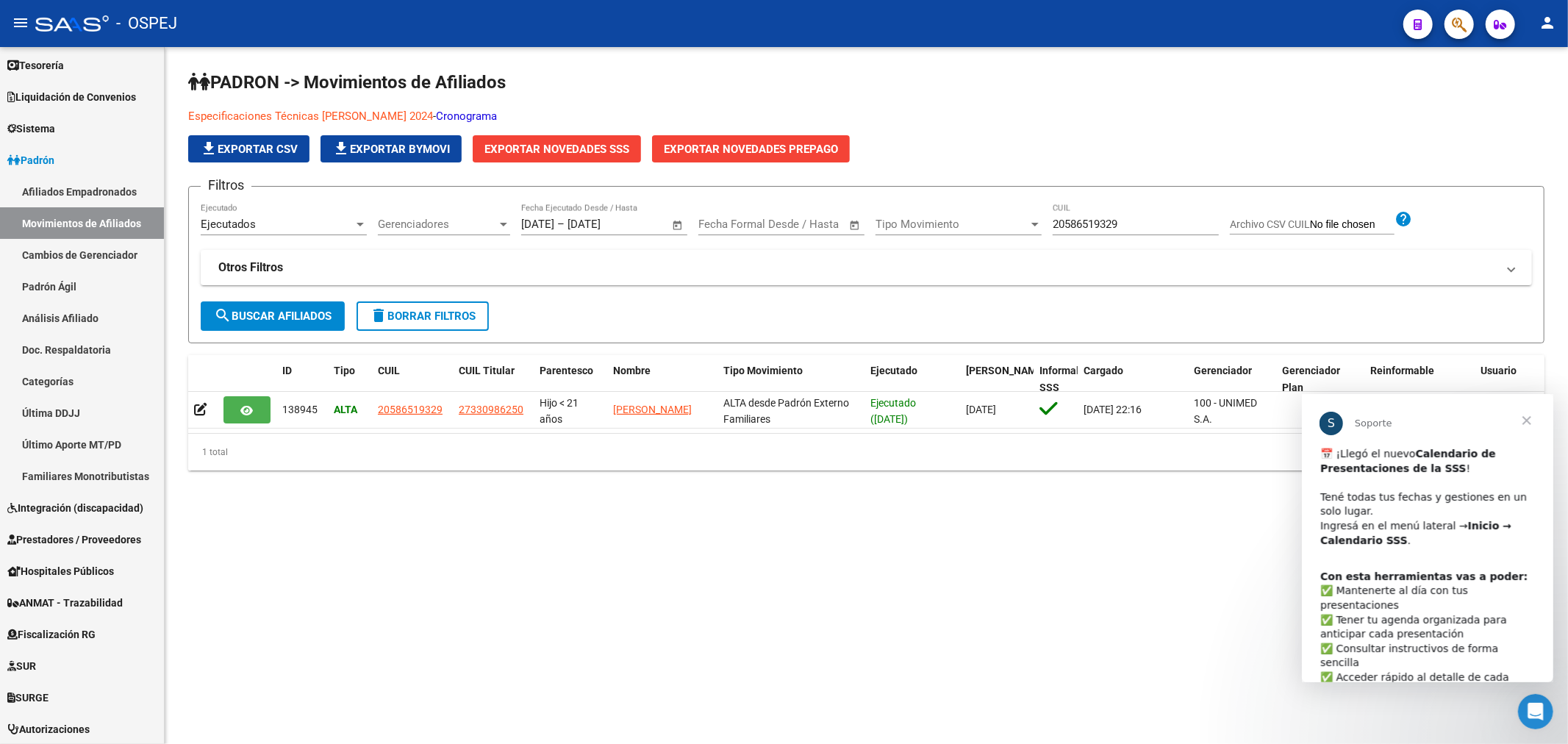
click at [1533, 418] on span "Cerrar" at bounding box center [1526, 419] width 53 height 53
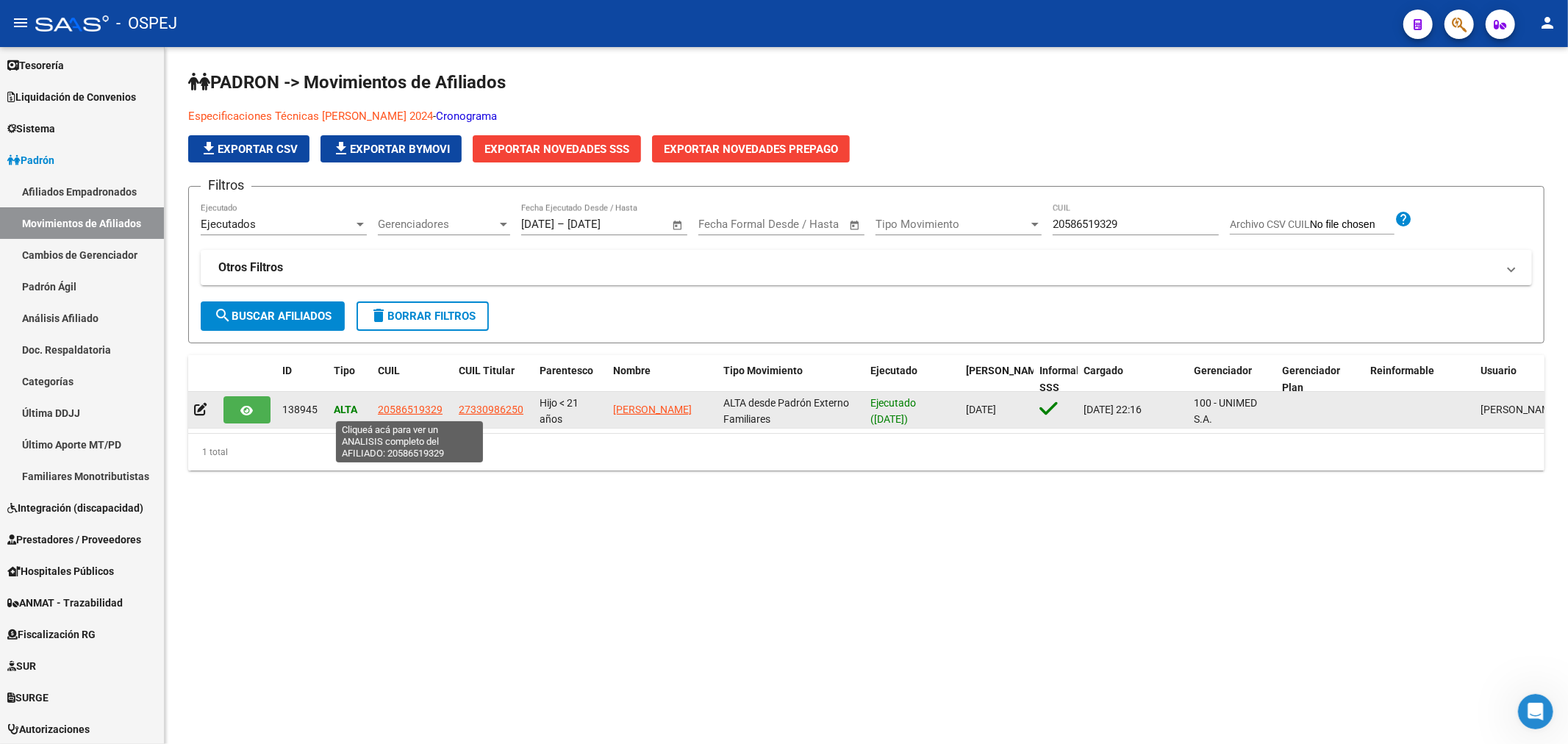
click at [414, 407] on span "20586519329" at bounding box center [410, 409] width 65 height 11
type textarea "20586519329"
